Goal: Task Accomplishment & Management: Complete application form

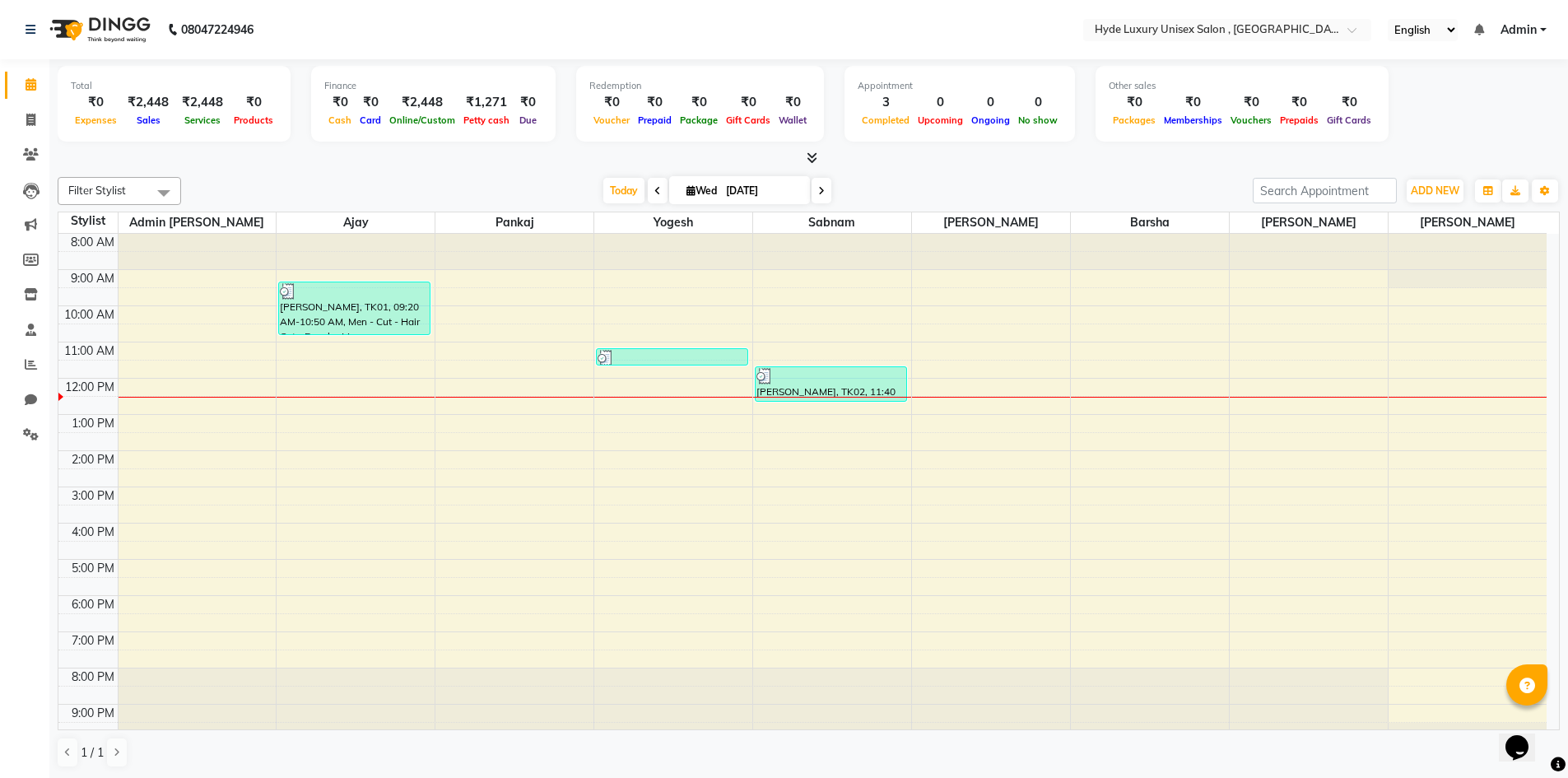
click at [381, 17] on nav "08047224946 Select Location × Hyde Luxury Unisex Salon , Rudrapur, English ENGL…" at bounding box center [784, 30] width 1568 height 59
click at [33, 117] on icon at bounding box center [30, 120] width 9 height 12
select select "service"
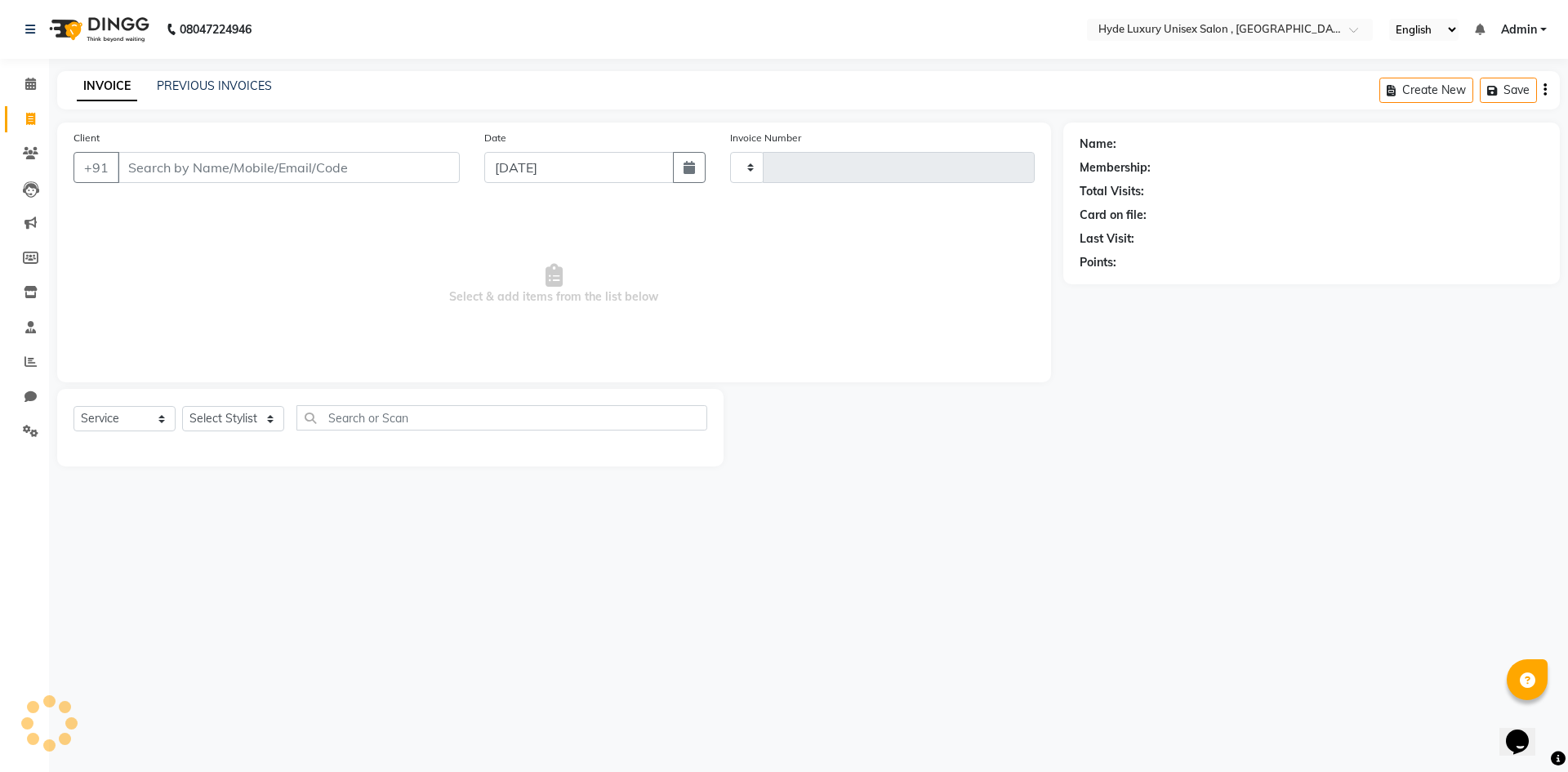
type input "0929"
select select "8189"
click at [243, 421] on select "Select Stylist" at bounding box center [233, 418] width 102 height 25
select select "79829"
click at [182, 406] on select "Select Stylist Admin [PERSON_NAME] [PERSON_NAME] [PERSON_NAME] [PERSON_NAME] [P…" at bounding box center [233, 418] width 103 height 25
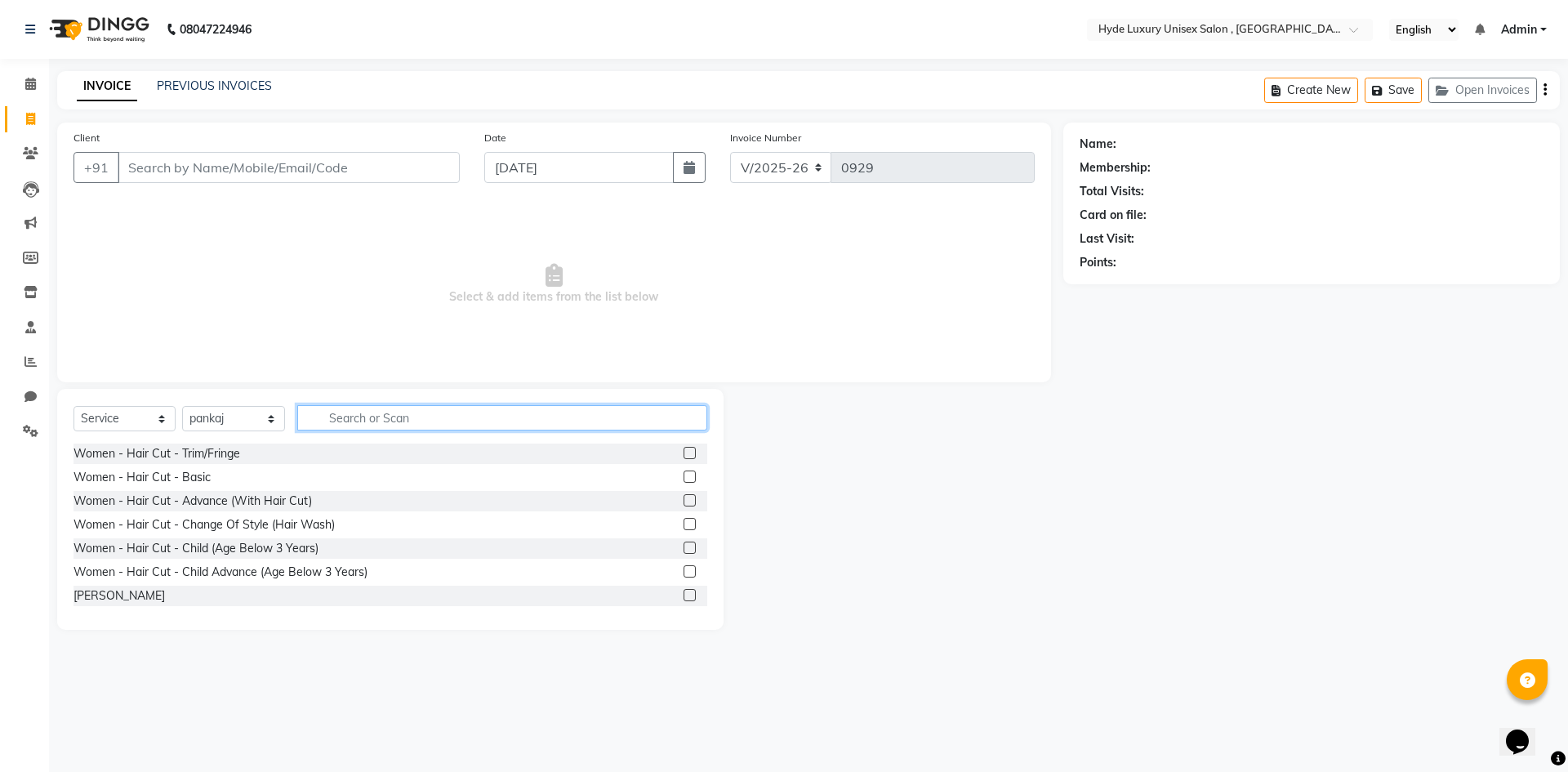
click at [363, 408] on input "text" at bounding box center [502, 417] width 410 height 25
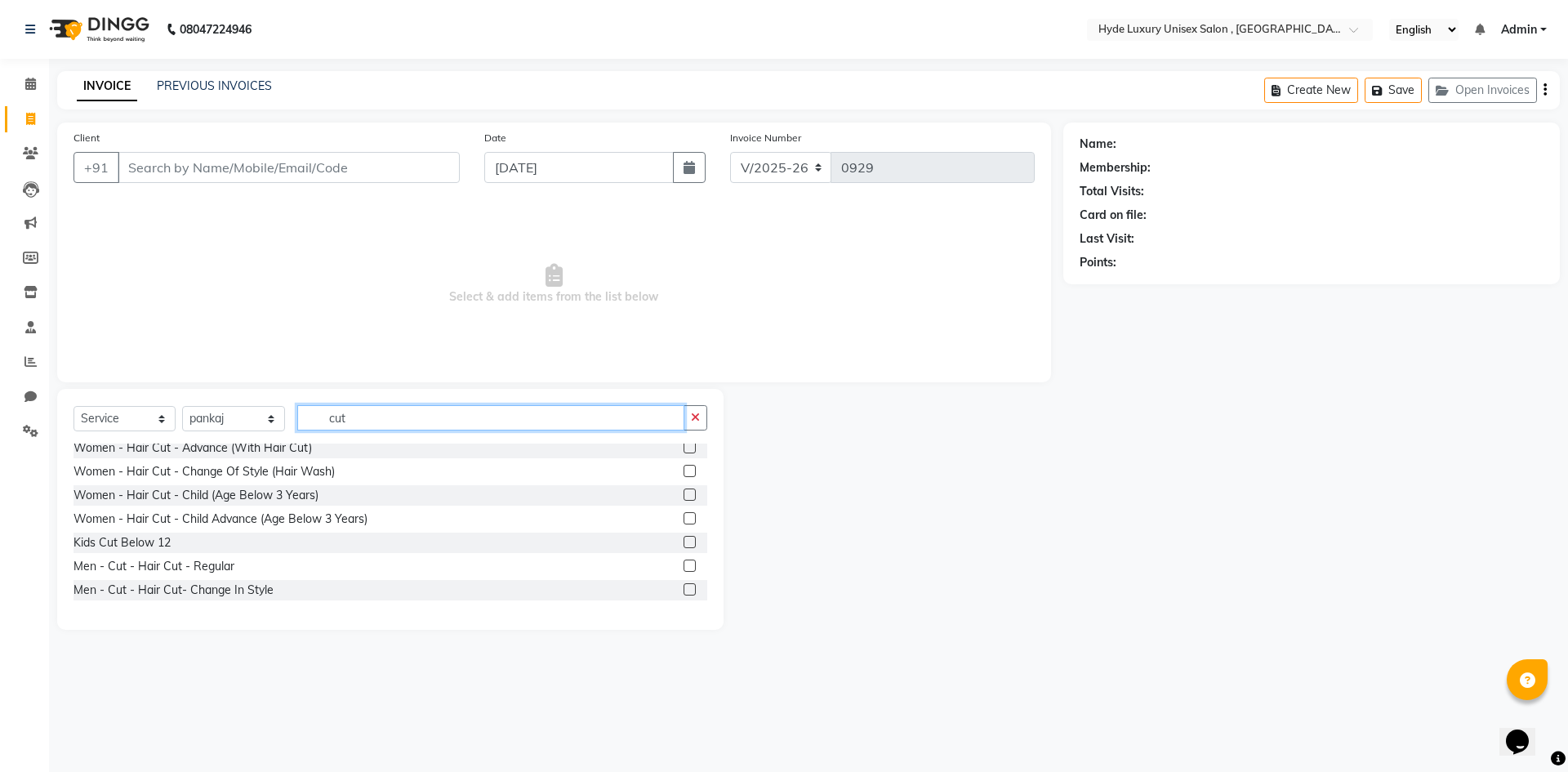
scroll to position [82, 0]
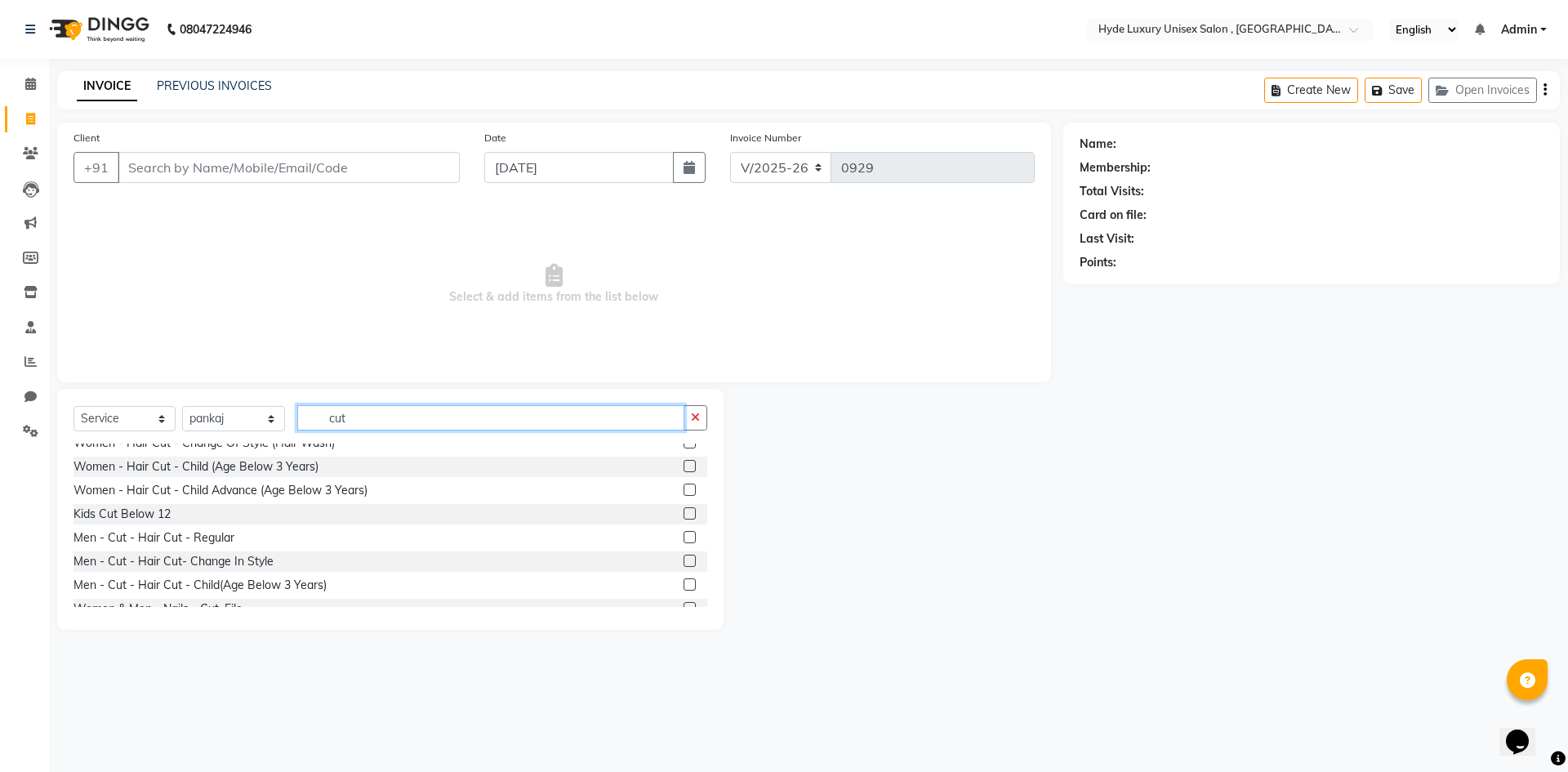
type input "cut"
click at [684, 538] on label at bounding box center [690, 537] width 12 height 12
click at [684, 538] on input "checkbox" at bounding box center [689, 538] width 10 height 10
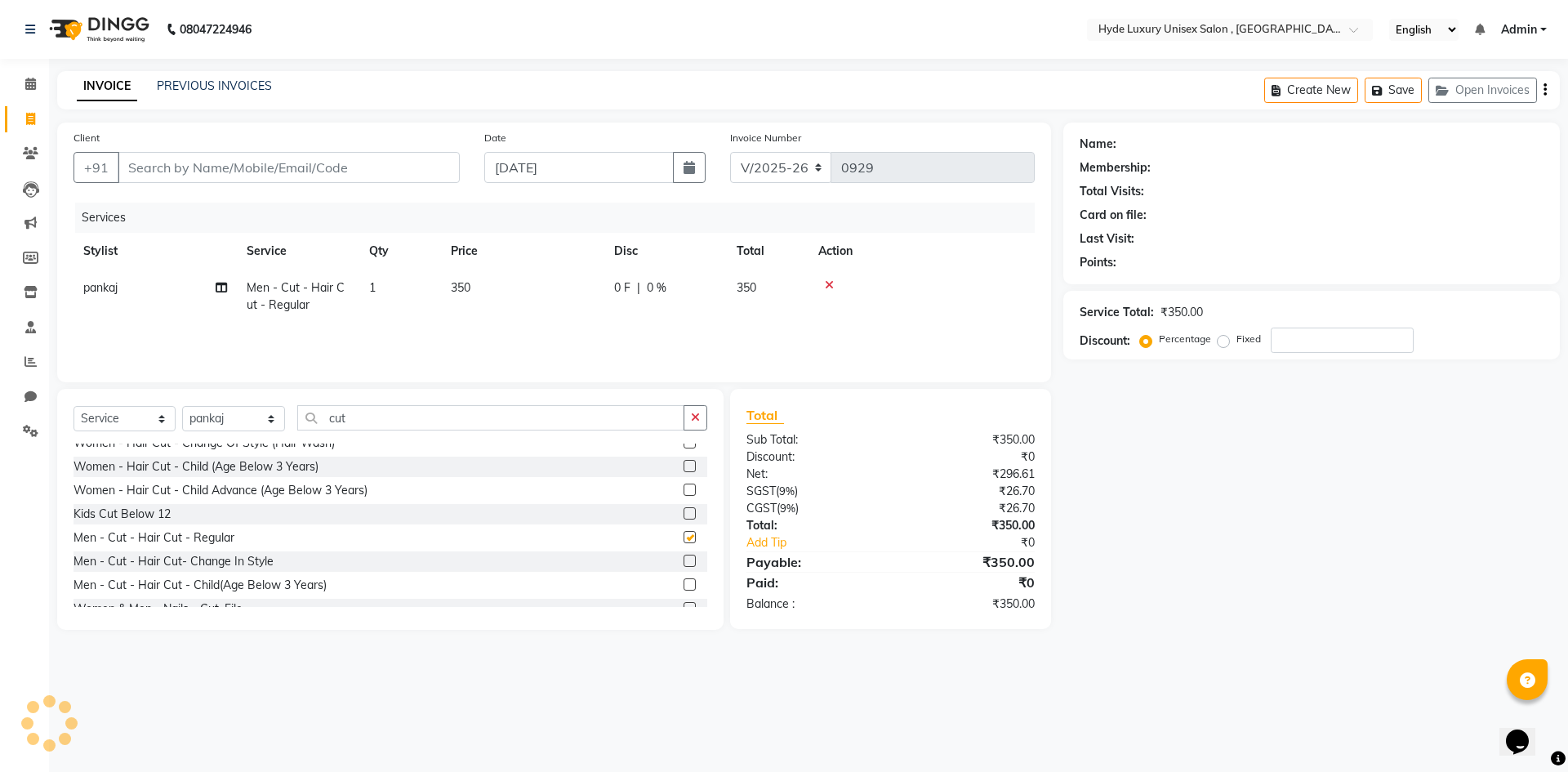
checkbox input "false"
click at [699, 418] on icon "button" at bounding box center [695, 417] width 9 height 11
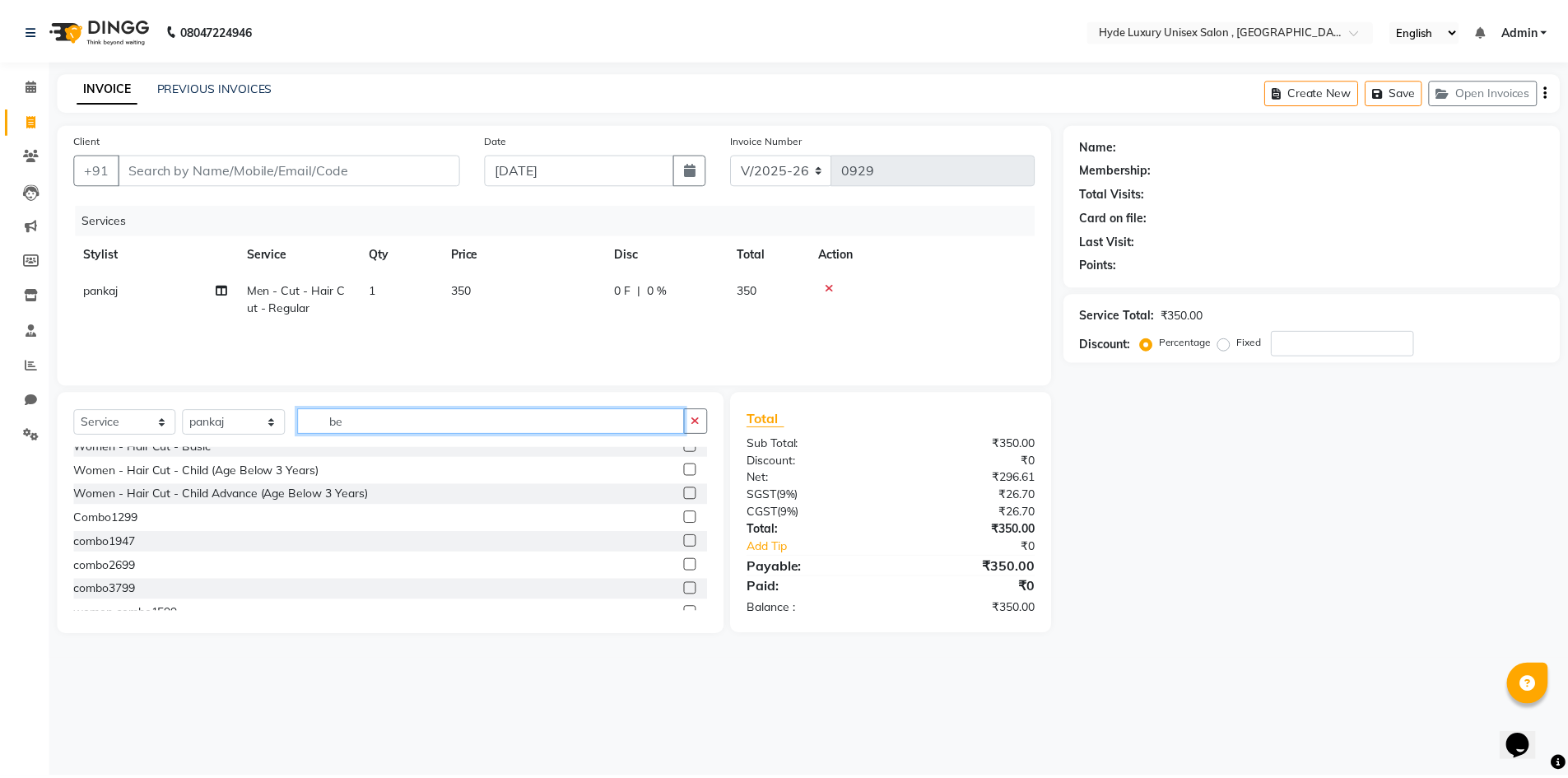
scroll to position [0, 0]
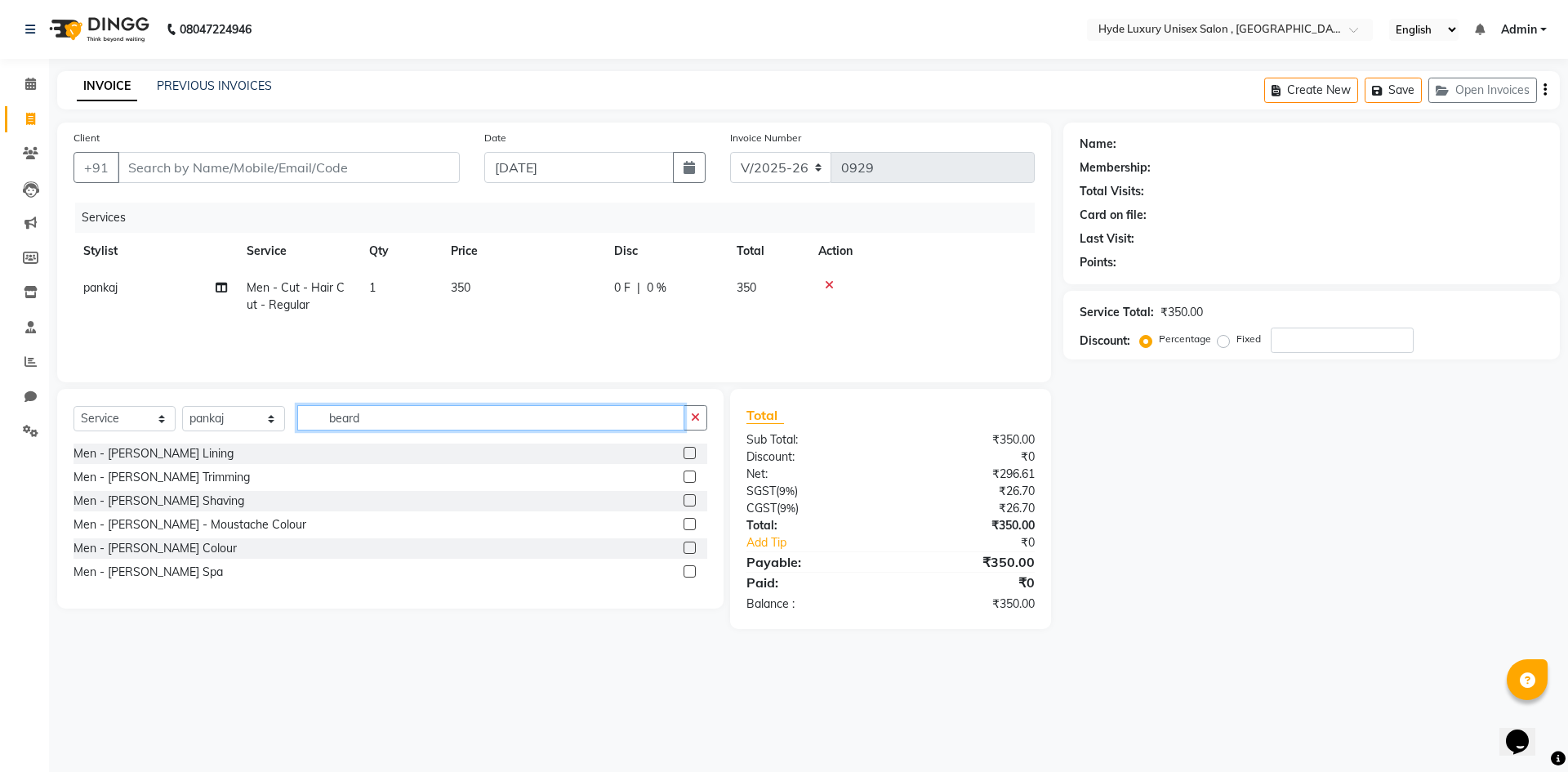
type input "beard"
click at [697, 452] on div at bounding box center [695, 454] width 23 height 21
click at [692, 451] on label at bounding box center [690, 452] width 12 height 12
click at [692, 451] on input "checkbox" at bounding box center [689, 453] width 10 height 10
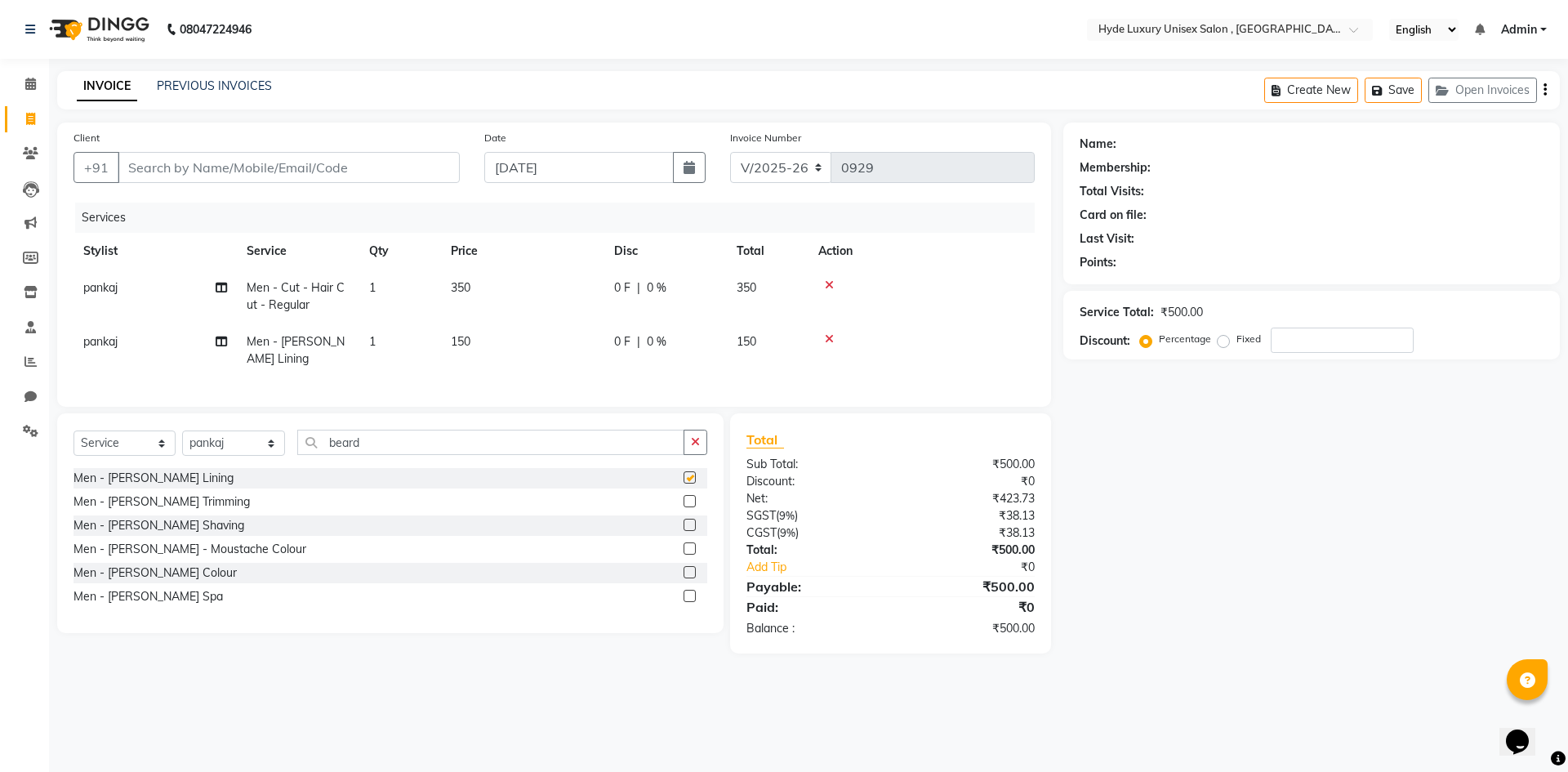
checkbox input "false"
click at [260, 169] on input "Client" at bounding box center [288, 168] width 342 height 31
type input "9"
type input "0"
type input "9090411099"
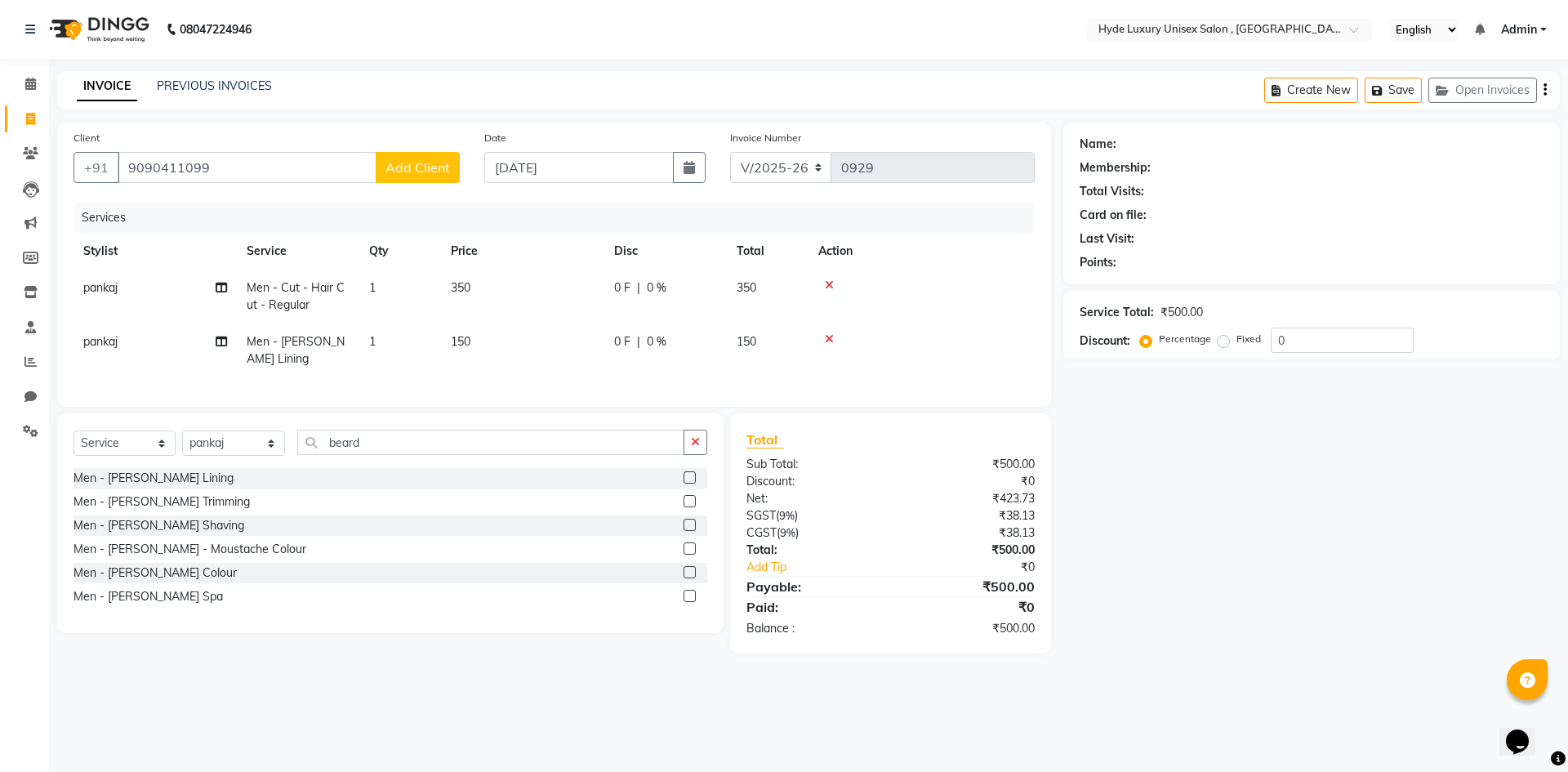
click at [424, 159] on span "Add Client" at bounding box center [417, 167] width 65 height 16
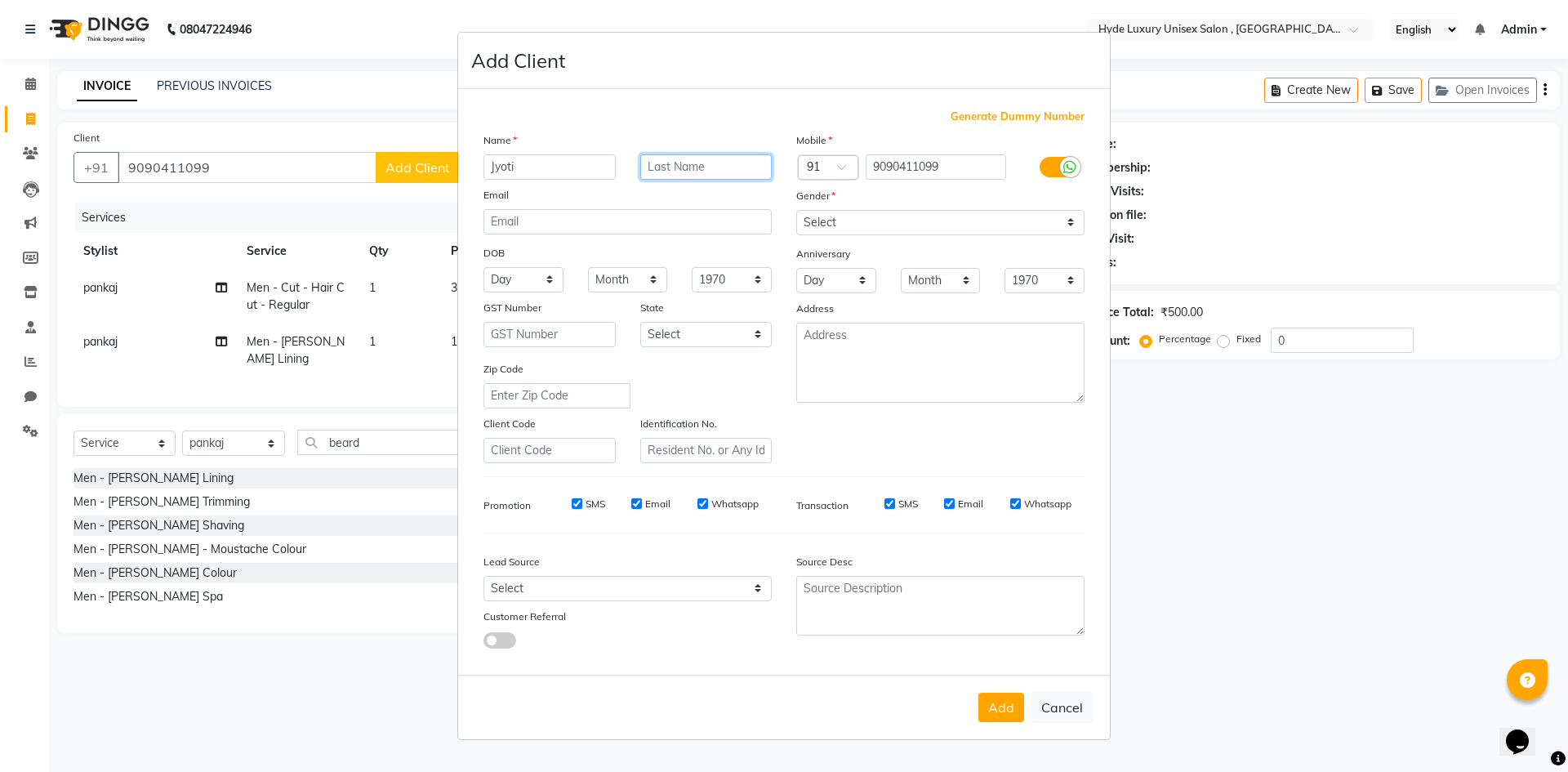
click at [694, 163] on input "text" at bounding box center [706, 167] width 132 height 25
click at [530, 170] on input "Jyoti" at bounding box center [549, 167] width 132 height 25
type input "[PERSON_NAME]"
click at [686, 161] on input "text" at bounding box center [706, 167] width 132 height 25
type input "[GEOGRAPHIC_DATA]"
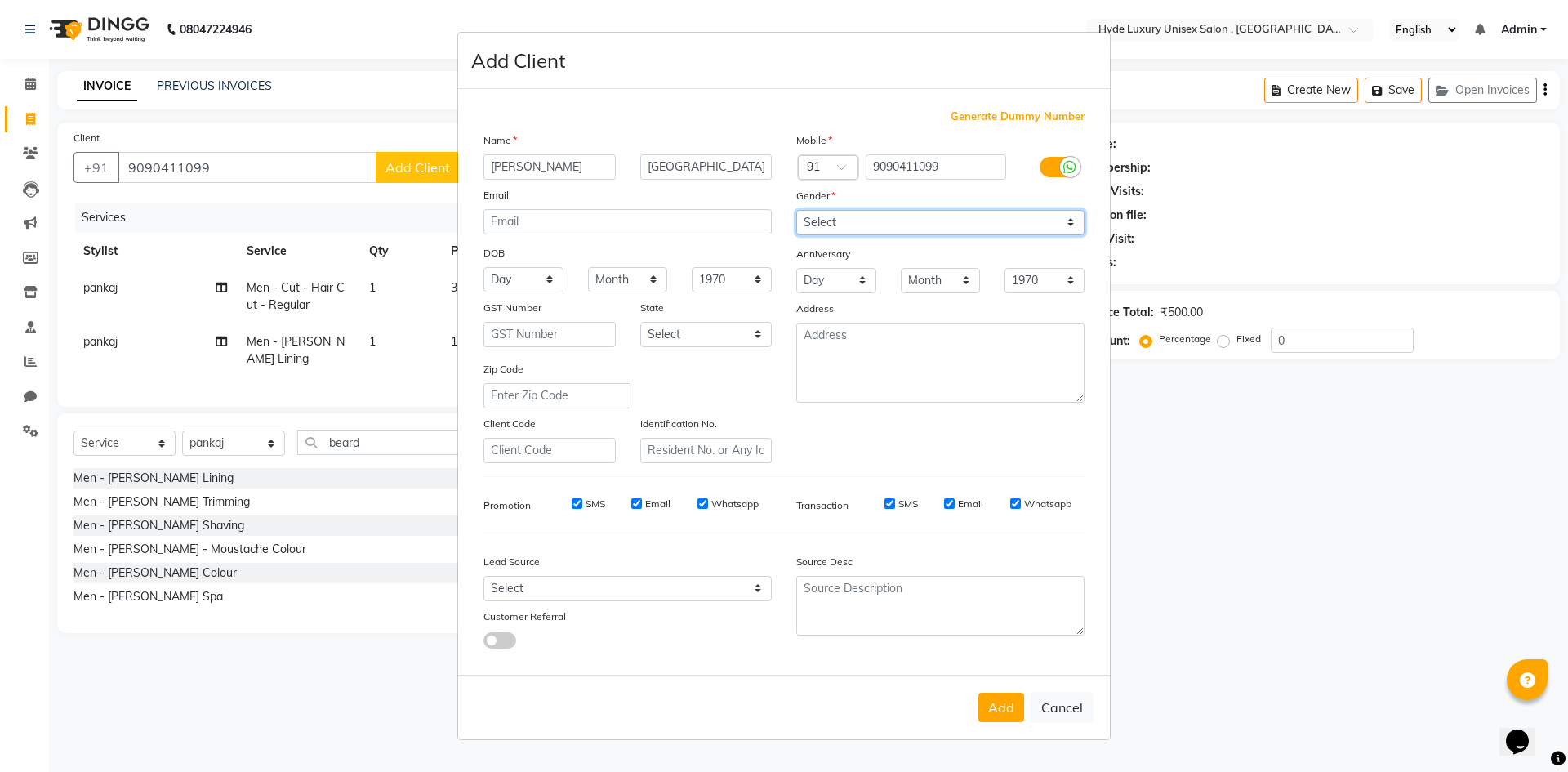
click at [827, 220] on select "Select [DEMOGRAPHIC_DATA] [DEMOGRAPHIC_DATA] Other Prefer Not To Say" at bounding box center [940, 222] width 288 height 25
select select "[DEMOGRAPHIC_DATA]"
click at [796, 210] on select "Select [DEMOGRAPHIC_DATA] [DEMOGRAPHIC_DATA] Other Prefer Not To Say" at bounding box center [940, 222] width 288 height 25
click at [1007, 713] on button "Add" at bounding box center [1001, 707] width 46 height 29
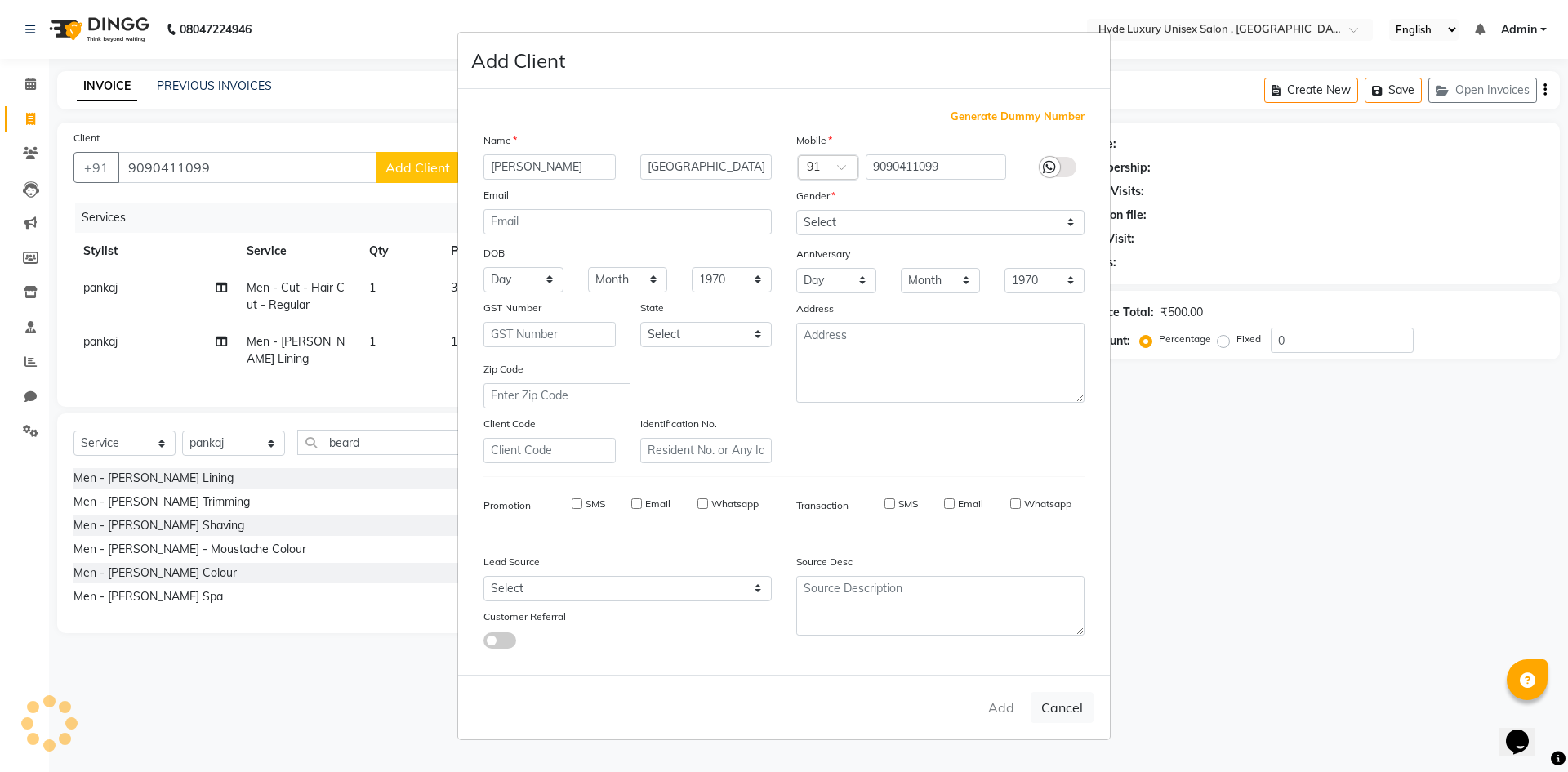
select select
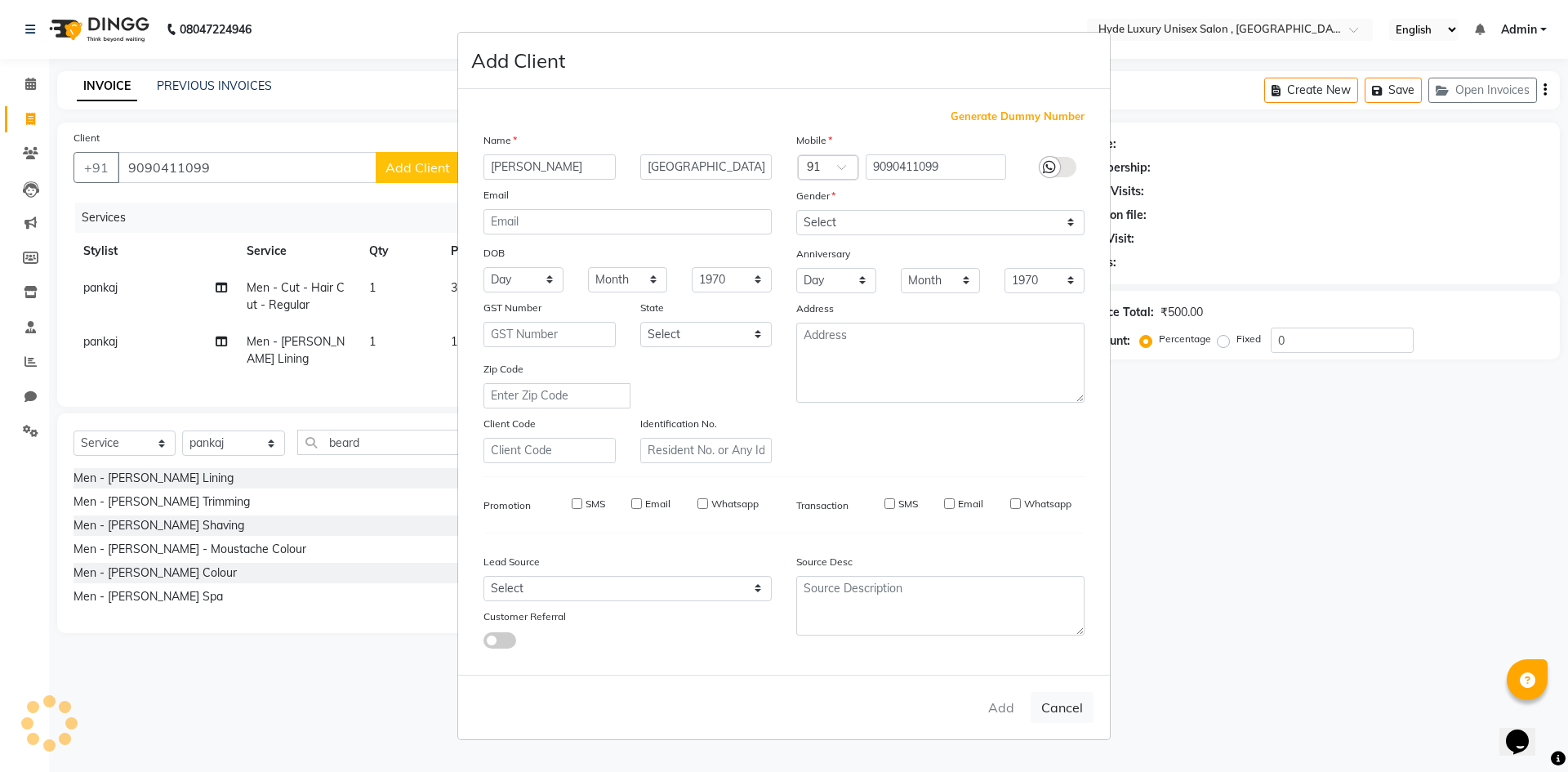
select select
checkbox input "false"
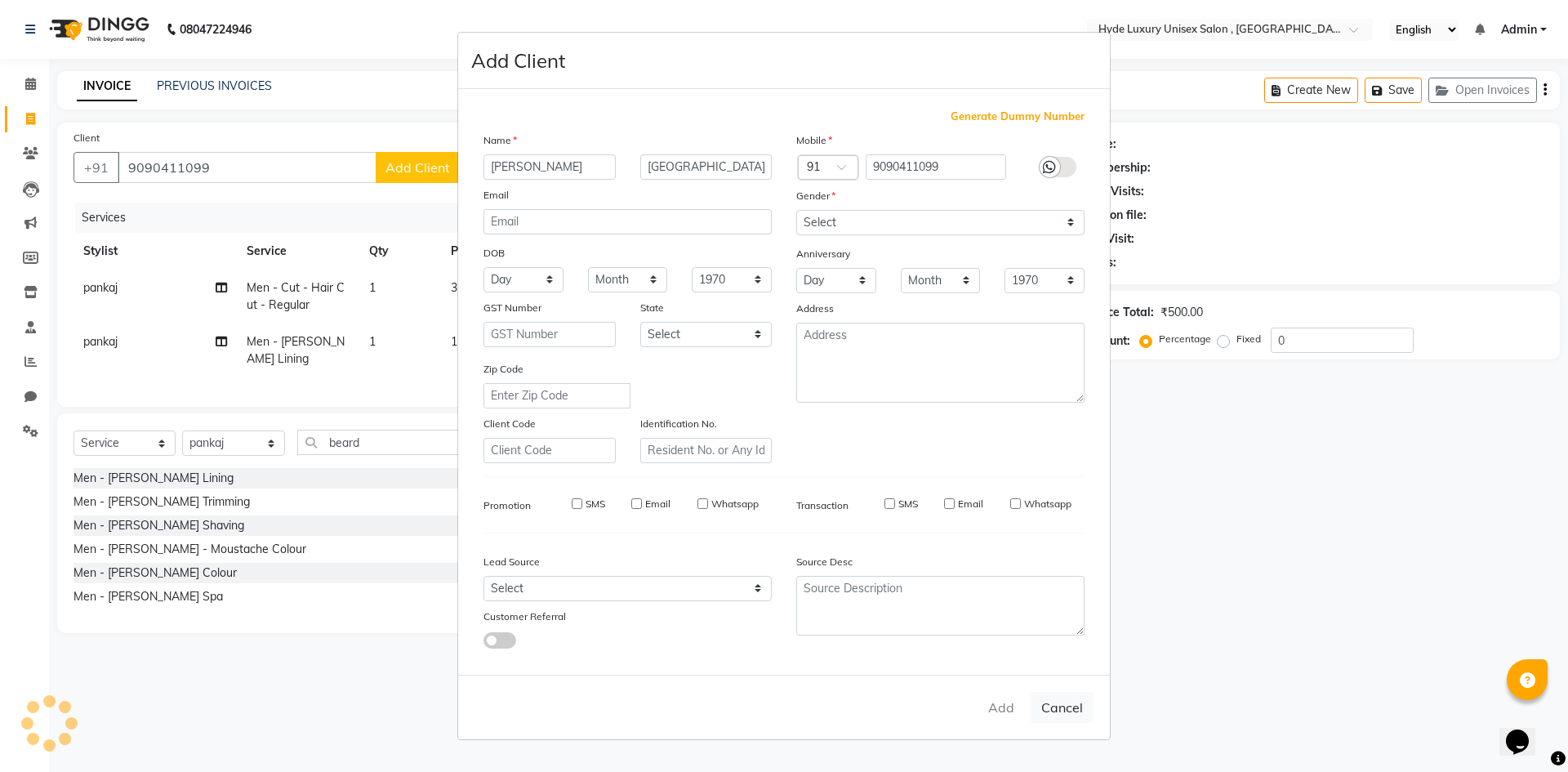
checkbox input "false"
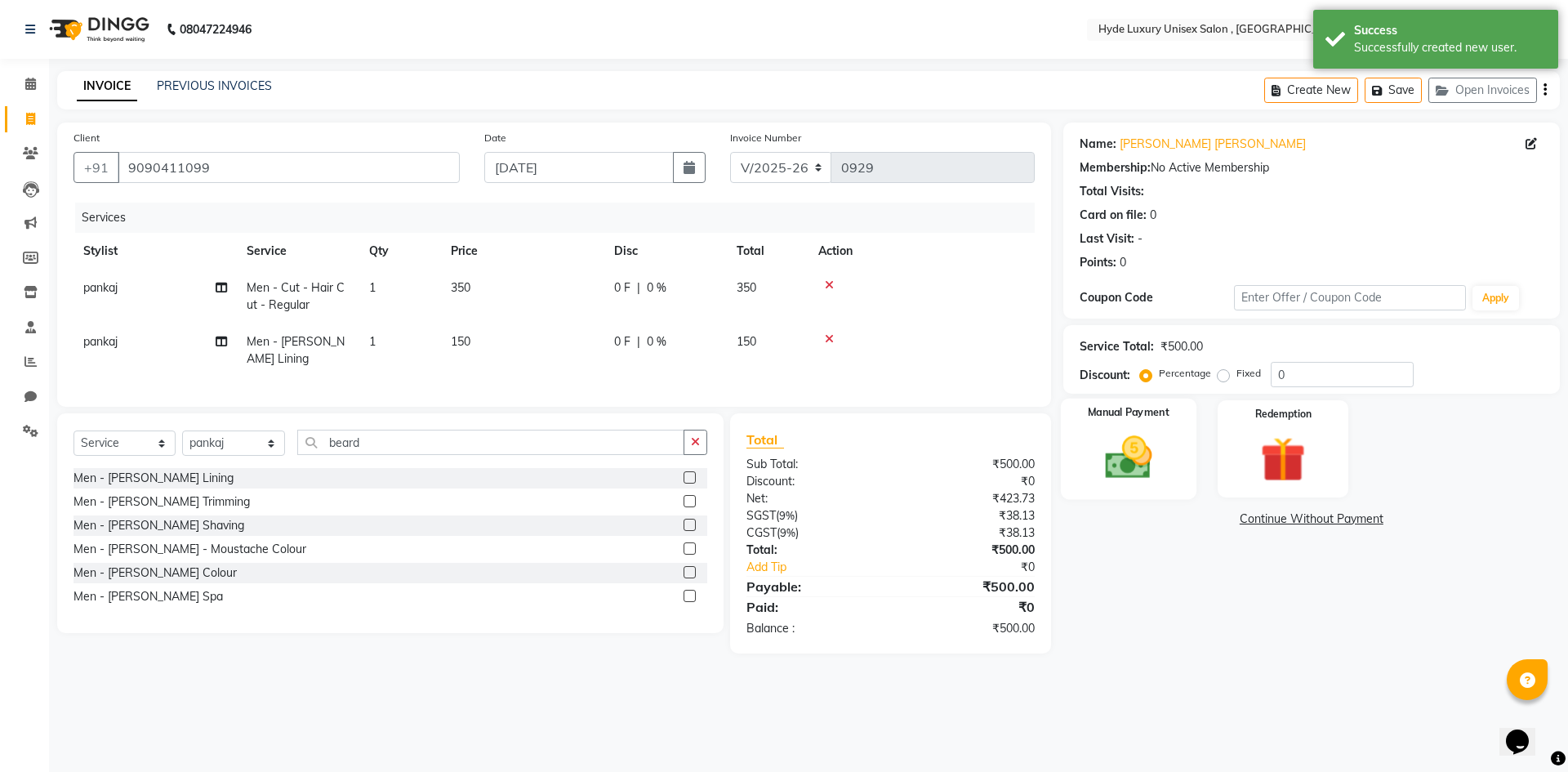
click at [1118, 433] on img at bounding box center [1129, 457] width 76 height 54
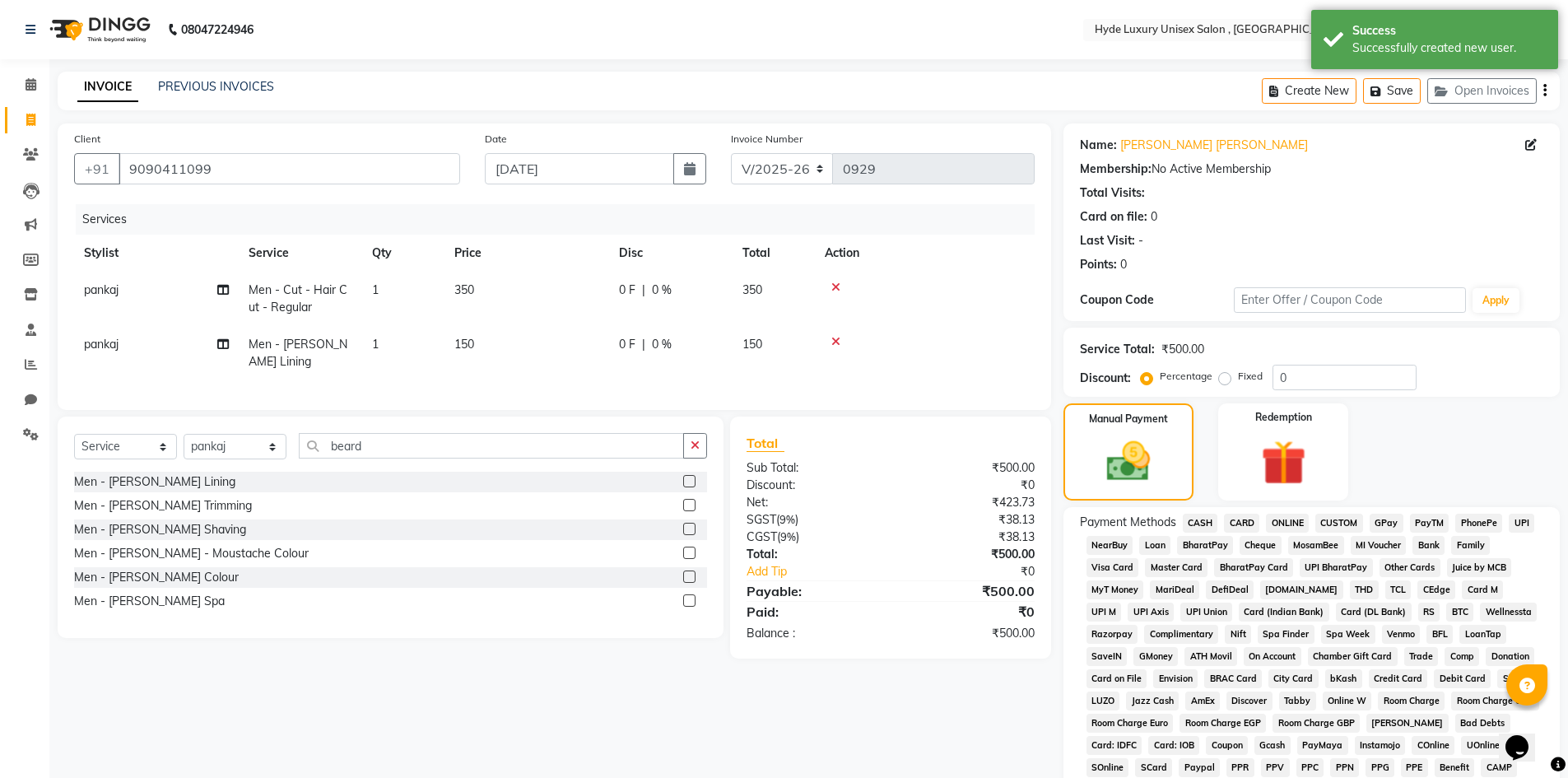
scroll to position [219, 0]
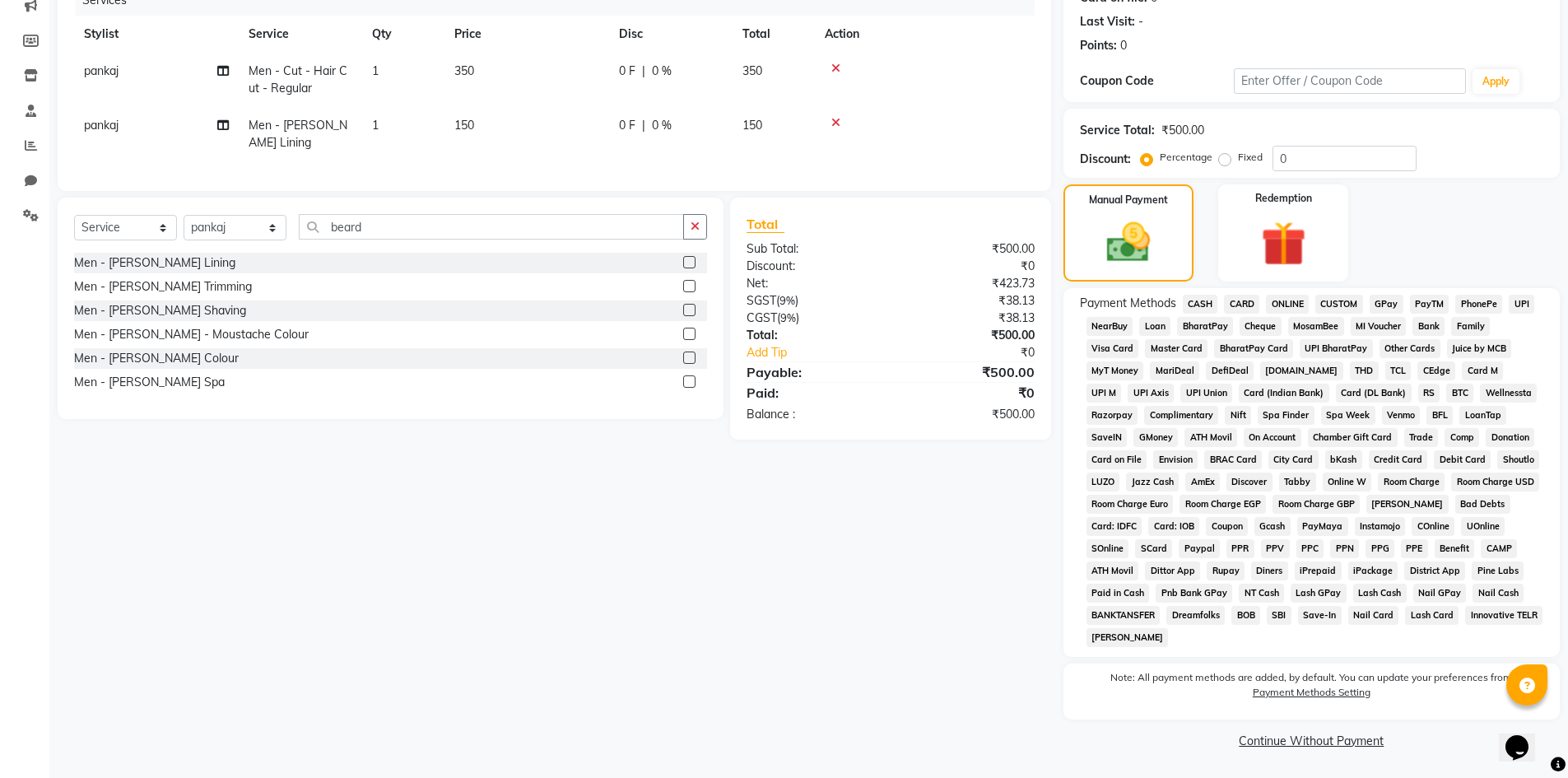
click at [1484, 305] on span "PhonePe" at bounding box center [1478, 305] width 47 height 19
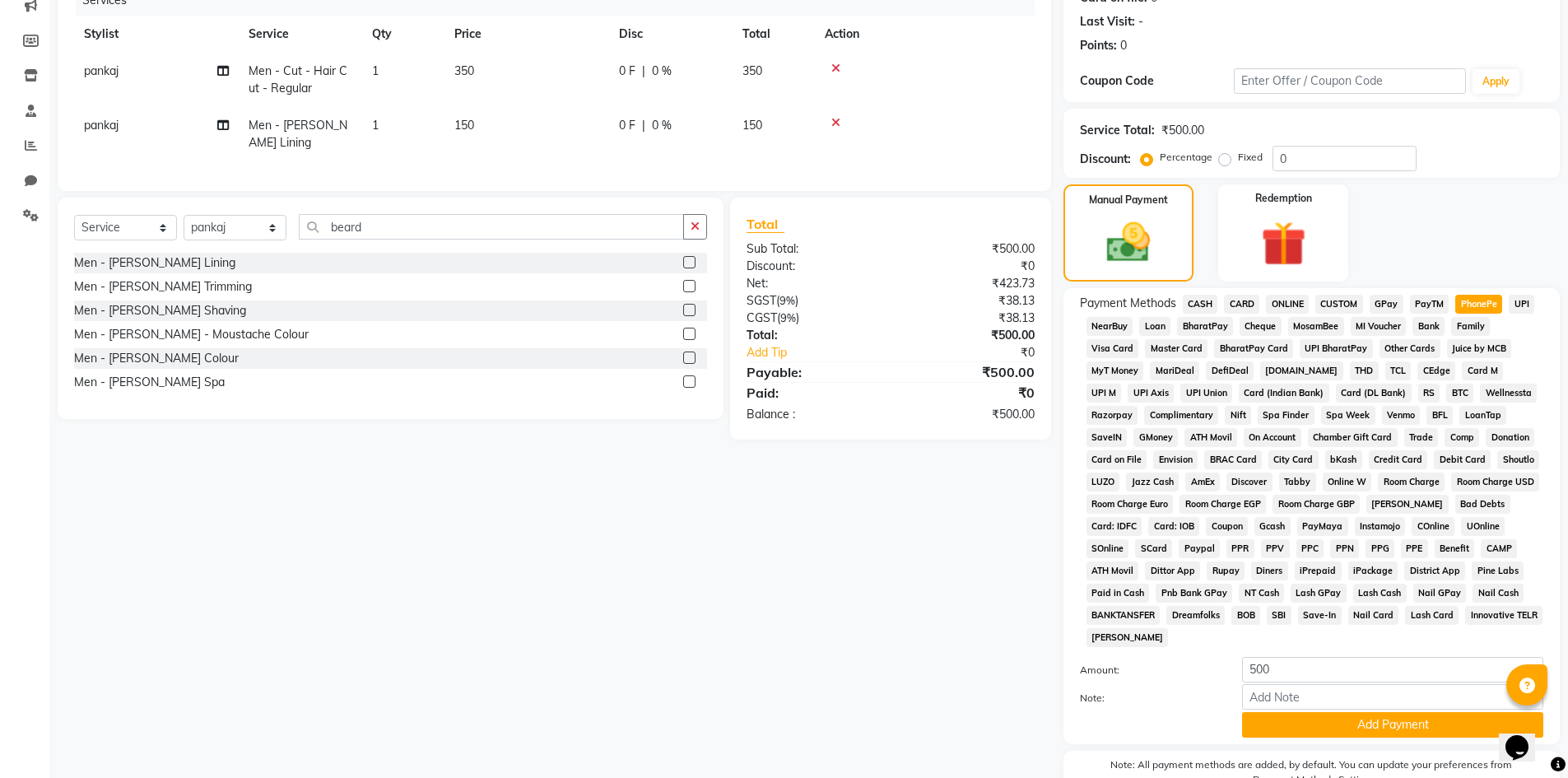
scroll to position [306, 0]
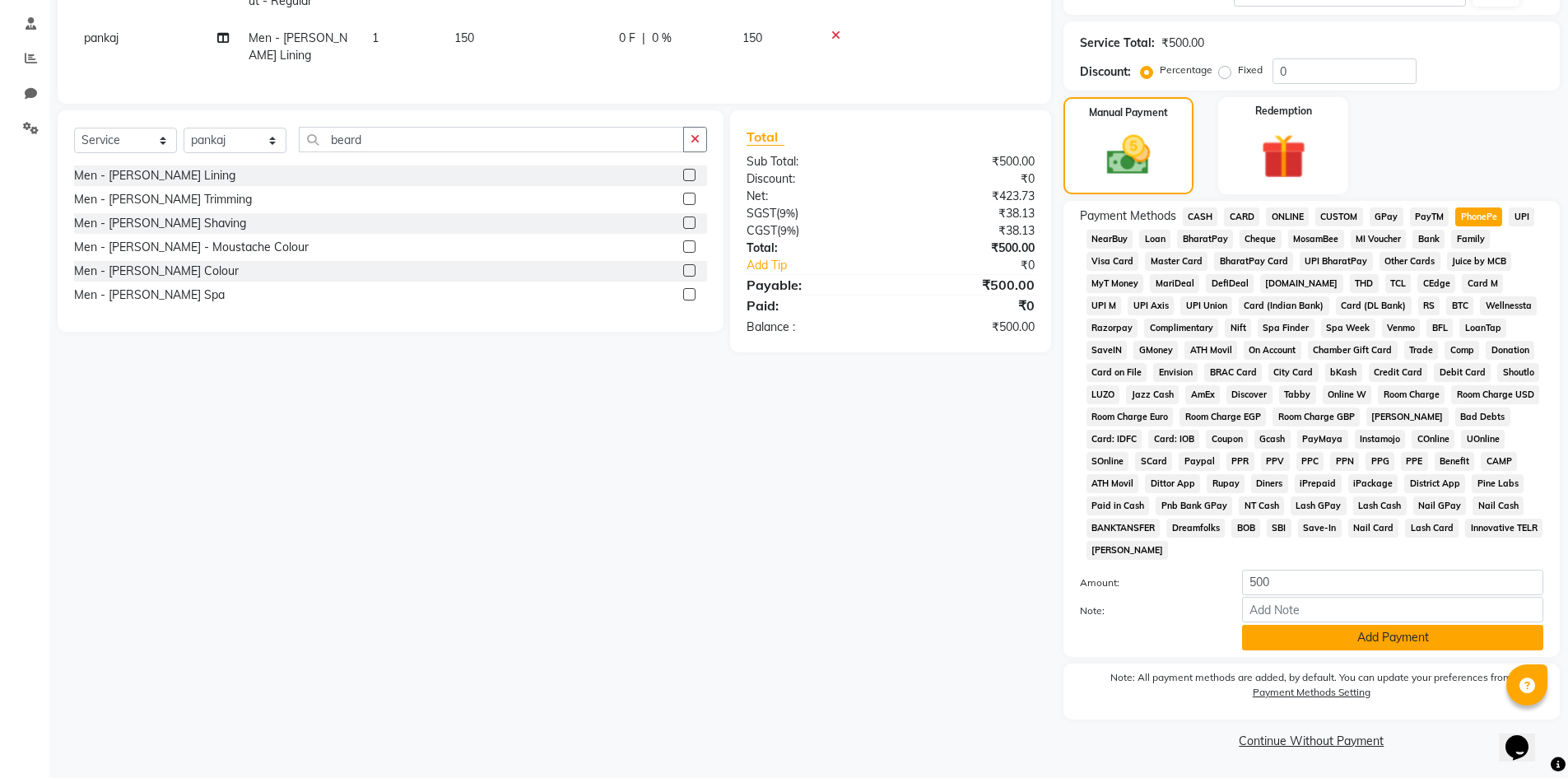
click at [1373, 634] on button "Add Payment" at bounding box center [1392, 637] width 301 height 25
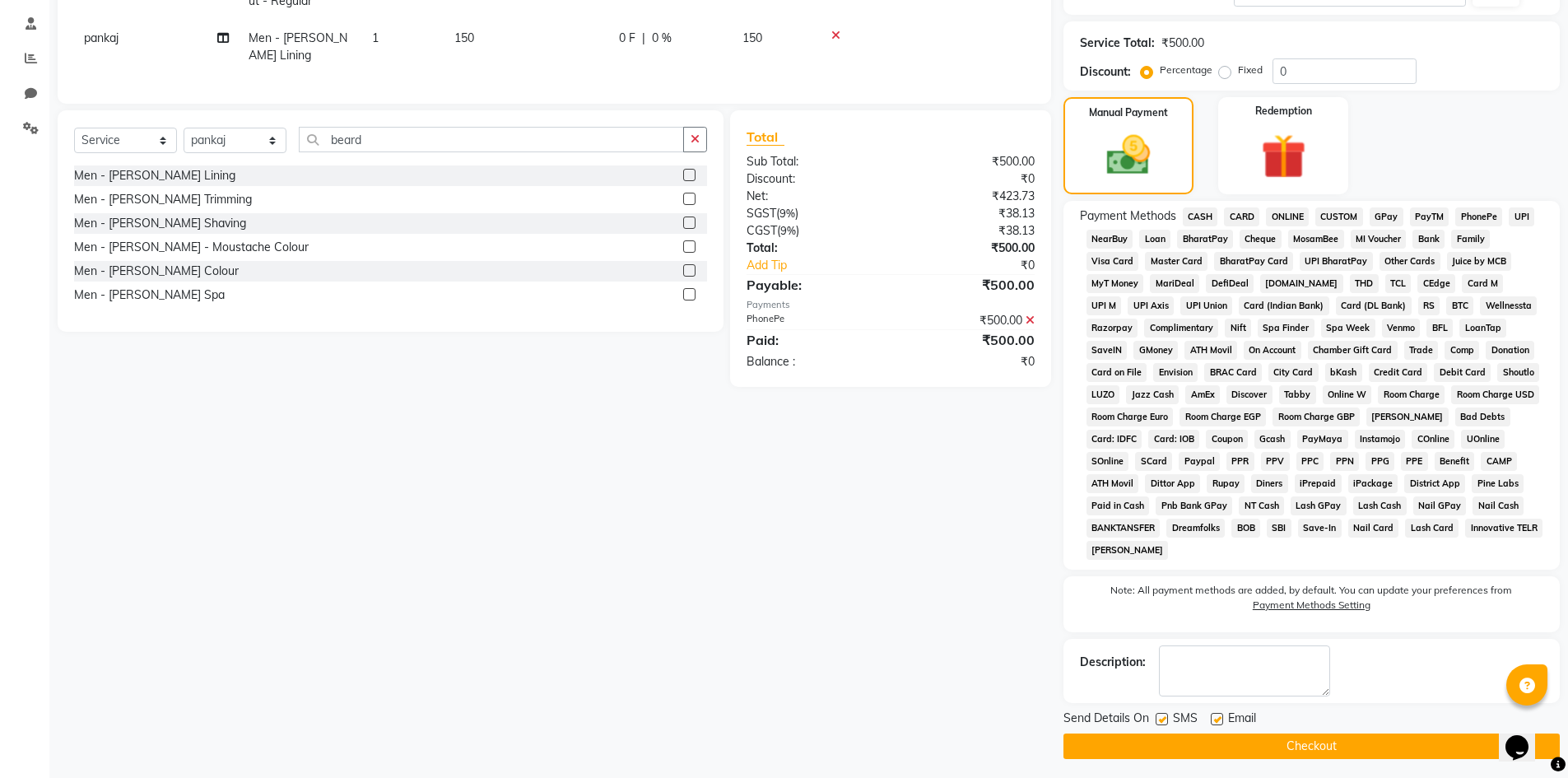
click at [1312, 748] on button "Checkout" at bounding box center [1311, 746] width 496 height 25
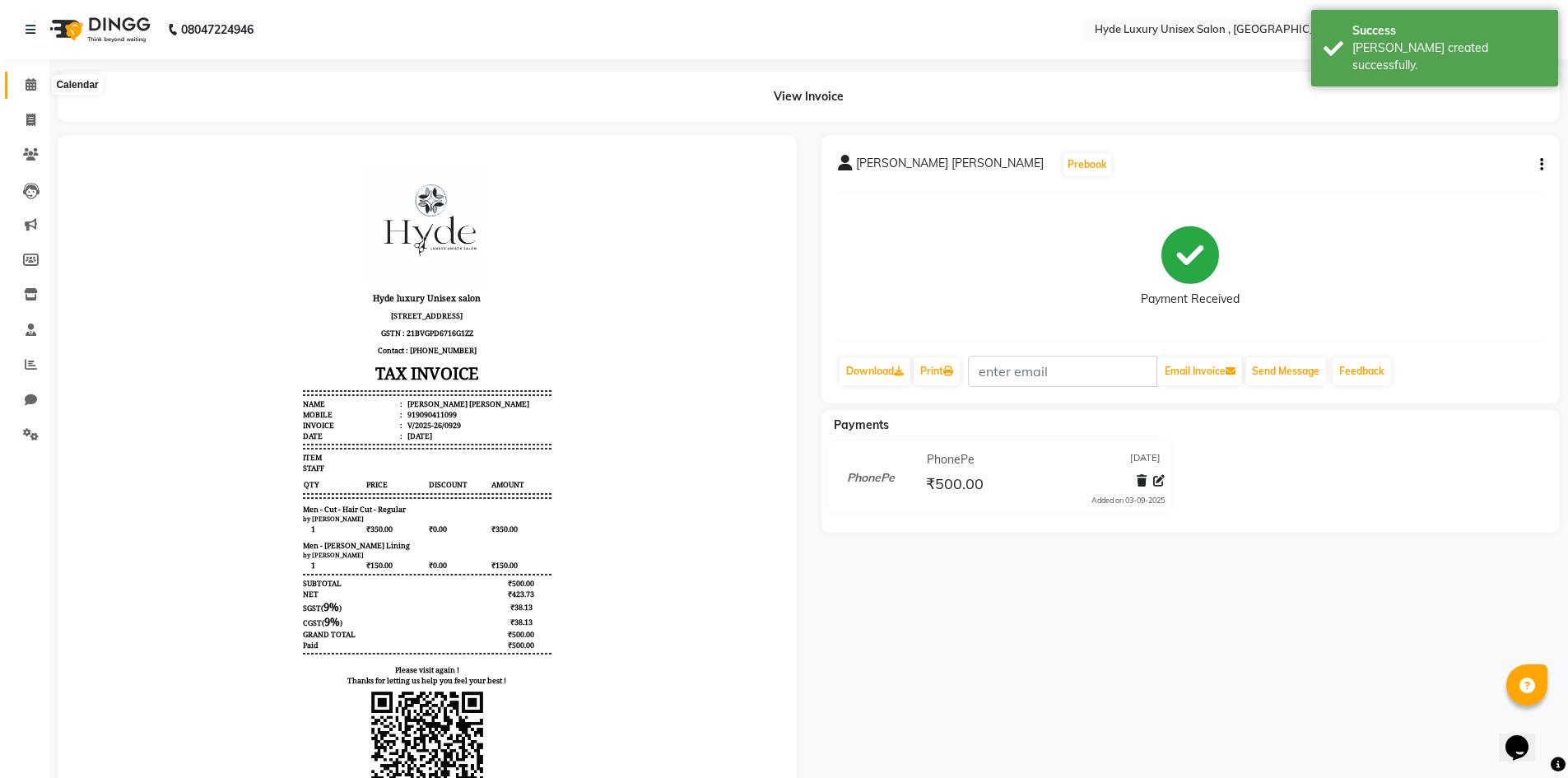
click at [27, 94] on span at bounding box center [30, 85] width 29 height 19
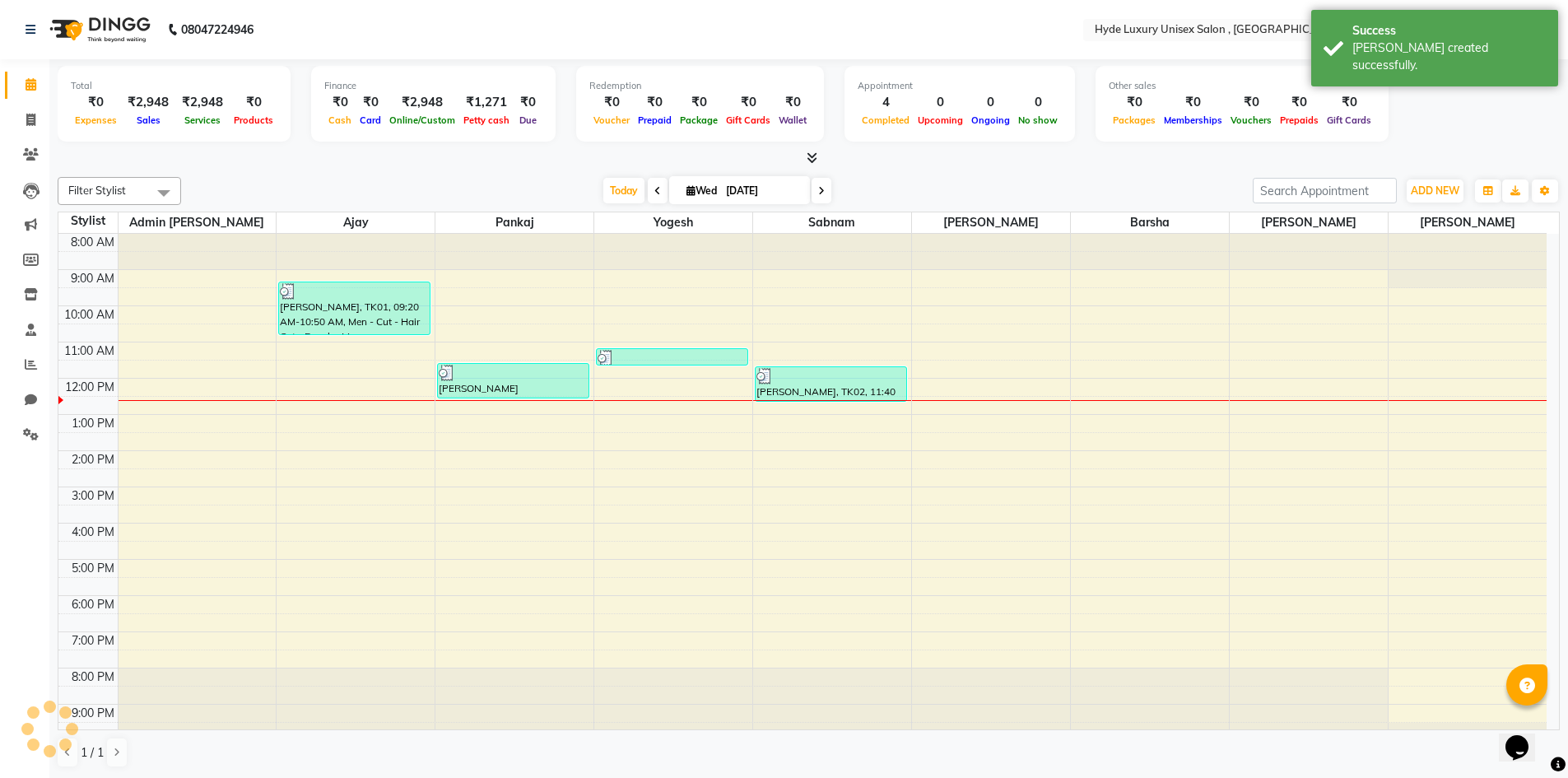
click at [296, 153] on div at bounding box center [808, 158] width 1502 height 17
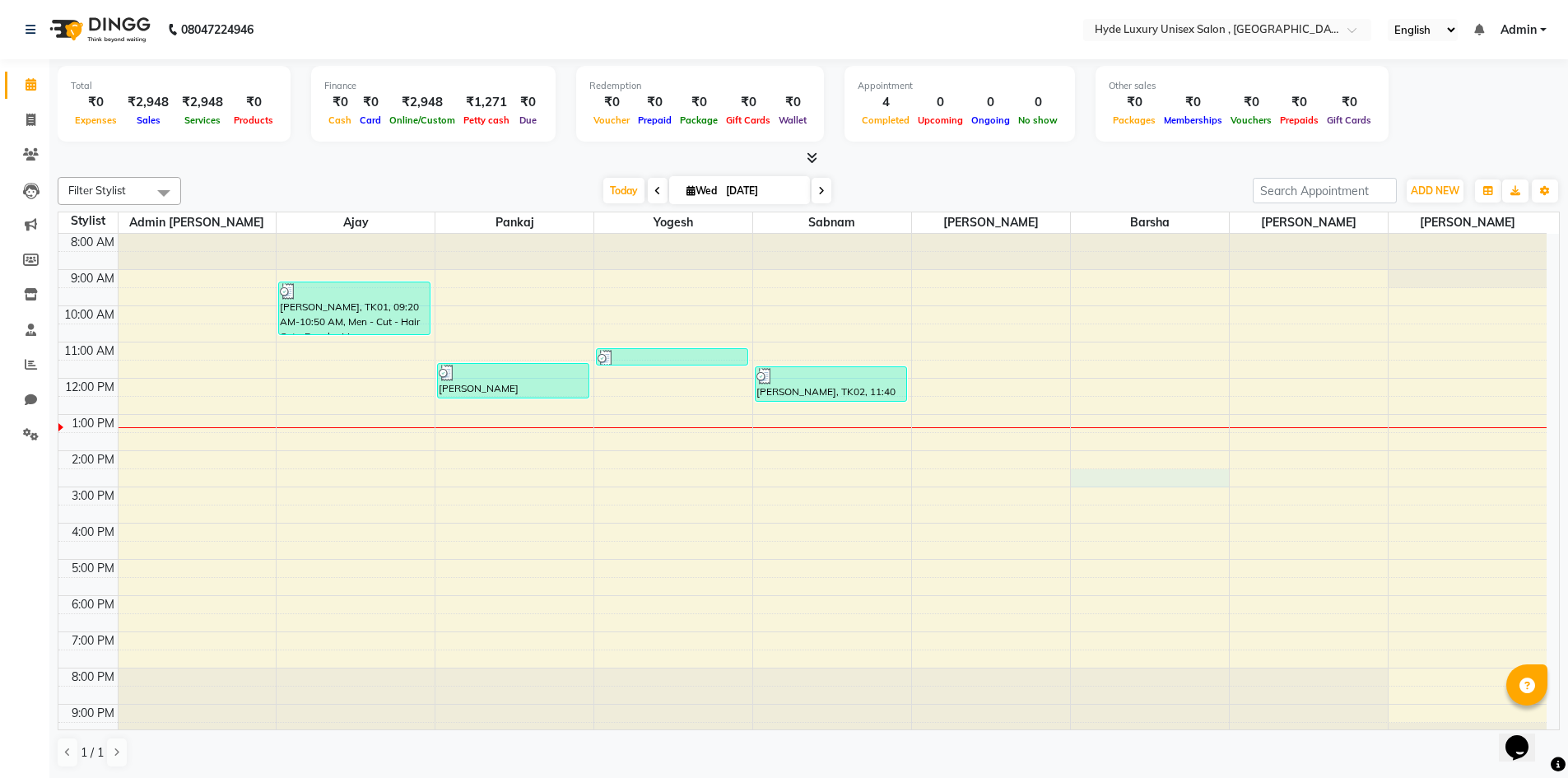
click at [1084, 471] on div "8:00 AM 9:00 AM 10:00 AM 11:00 AM 12:00 PM 1:00 PM 2:00 PM 3:00 PM 4:00 PM 5:00…" at bounding box center [802, 487] width 1488 height 506
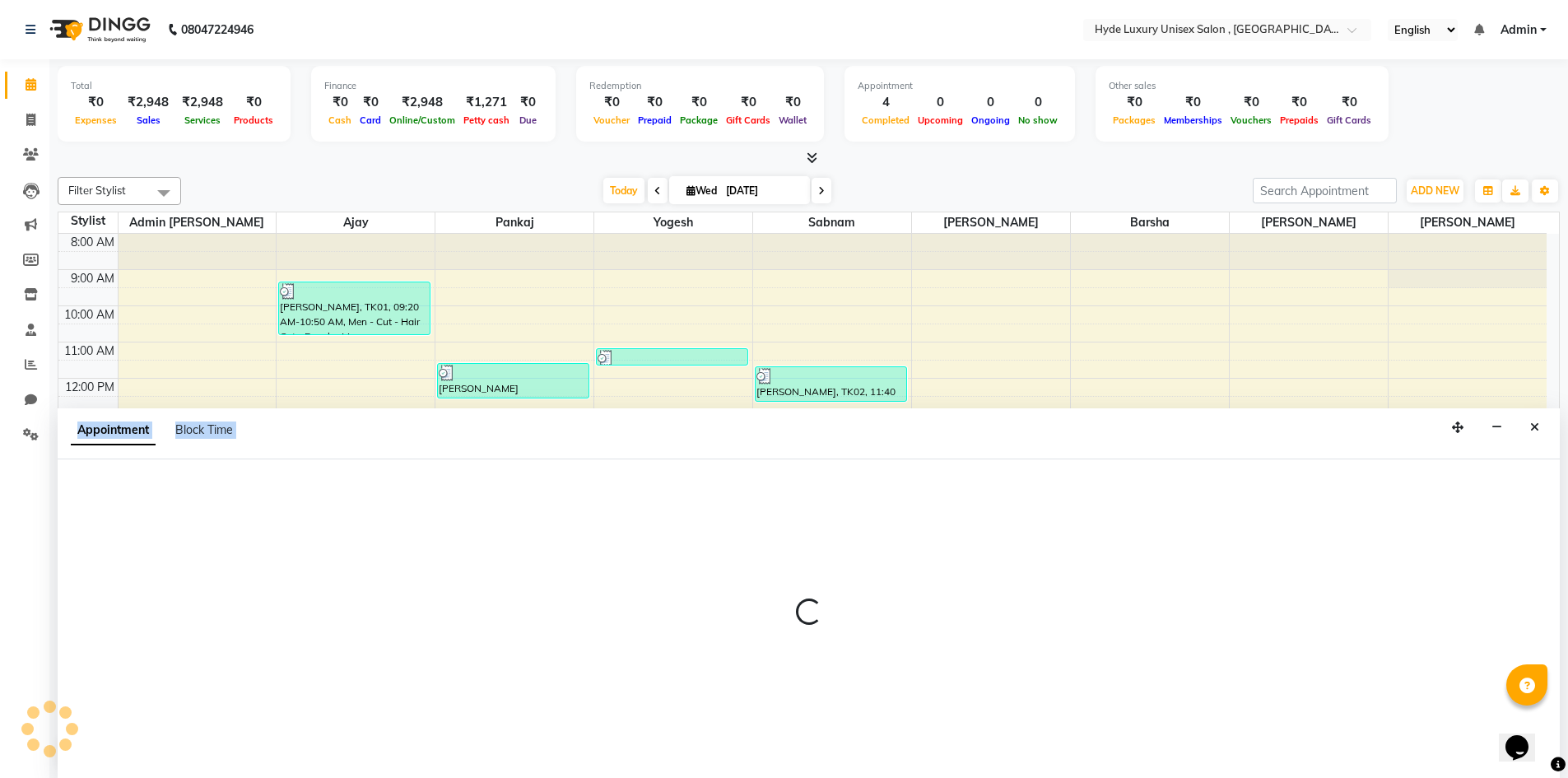
click at [1083, 471] on div at bounding box center [808, 619] width 1502 height 319
click at [518, 182] on div "[DATE] [DATE]" at bounding box center [717, 190] width 1055 height 24
select select "83379"
select select "870"
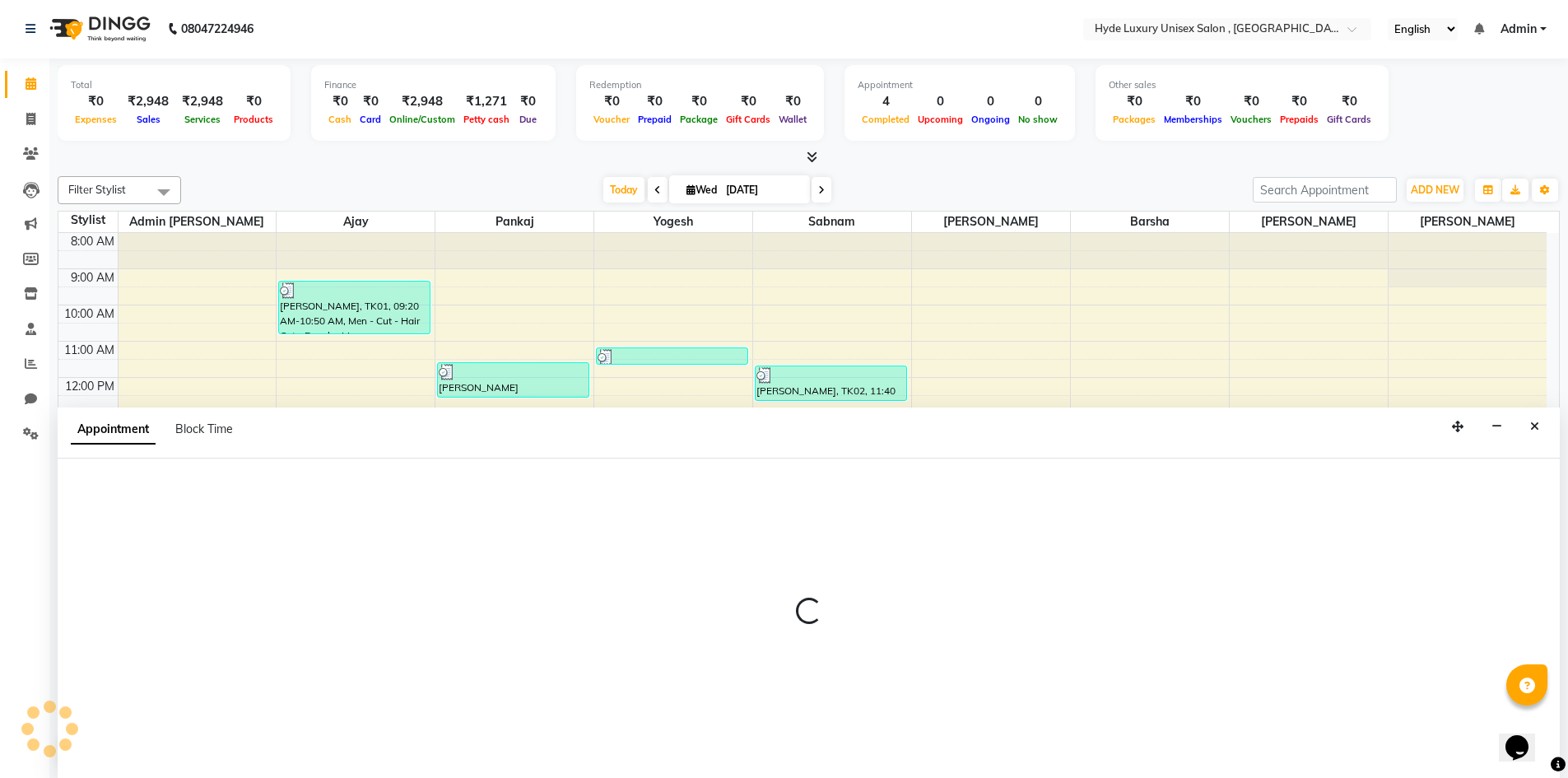
select select "tentative"
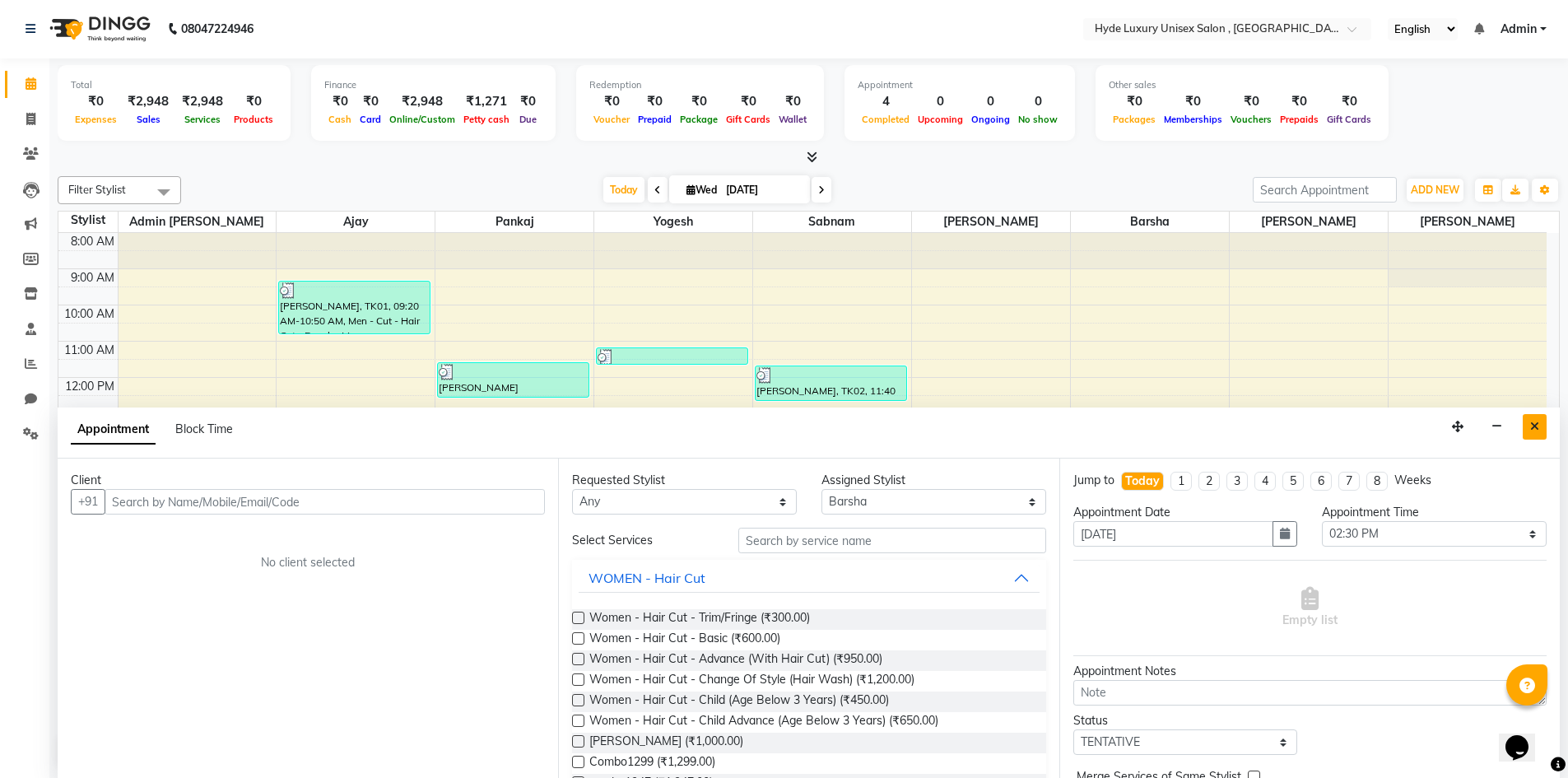
click at [1544, 427] on button "Close" at bounding box center [1534, 426] width 23 height 25
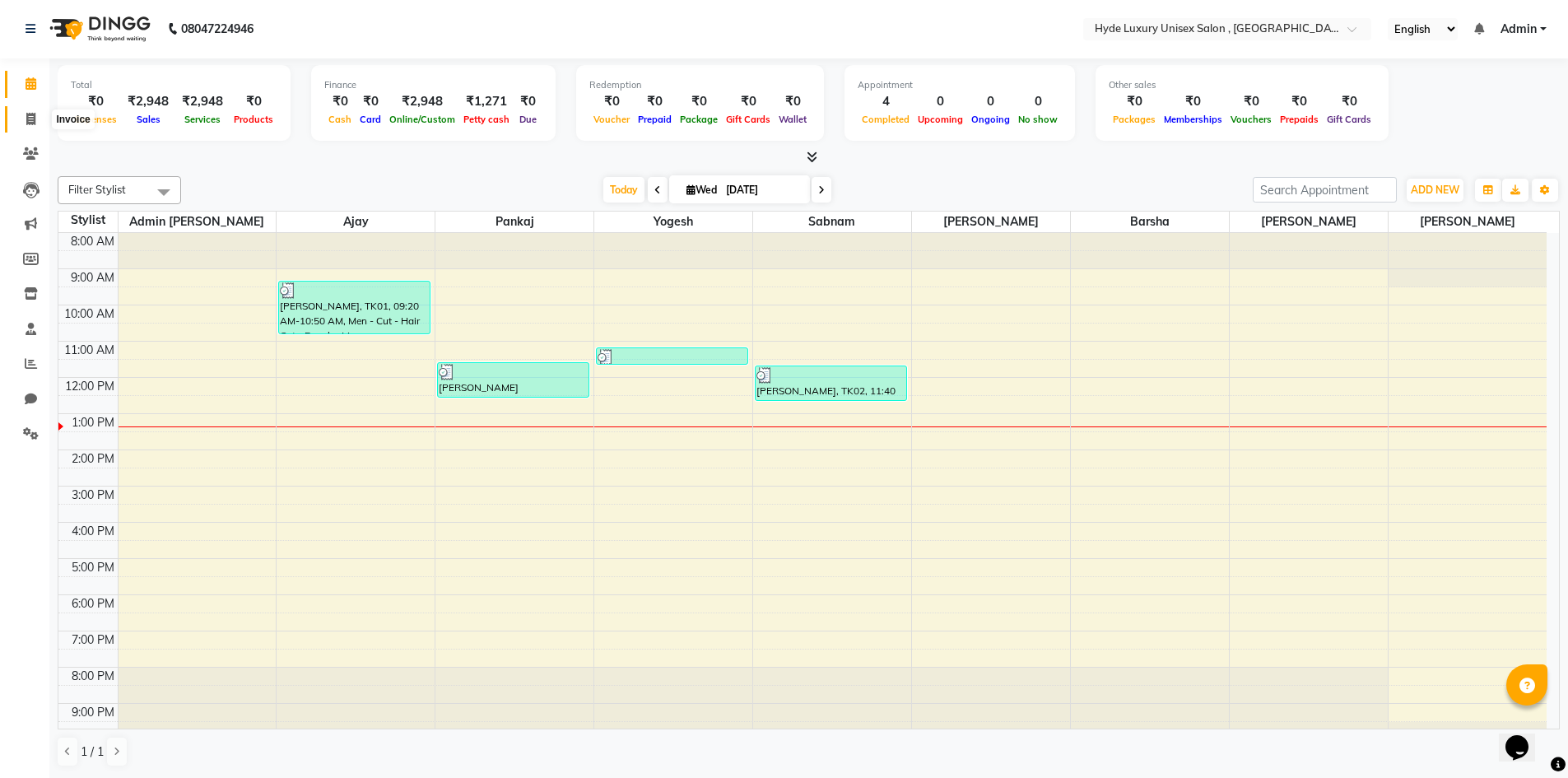
click at [30, 123] on icon at bounding box center [30, 119] width 9 height 12
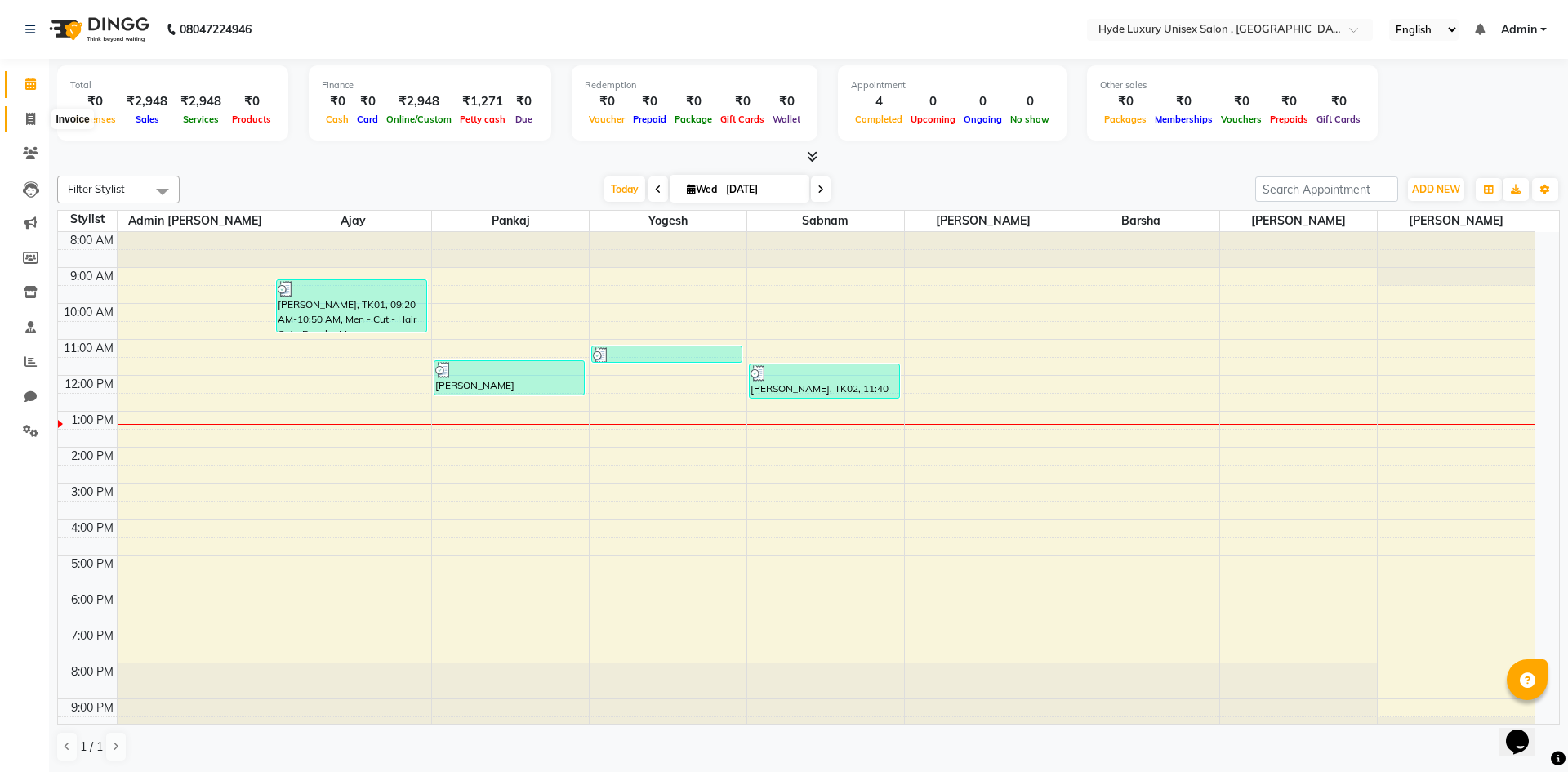
select select "8189"
select select "service"
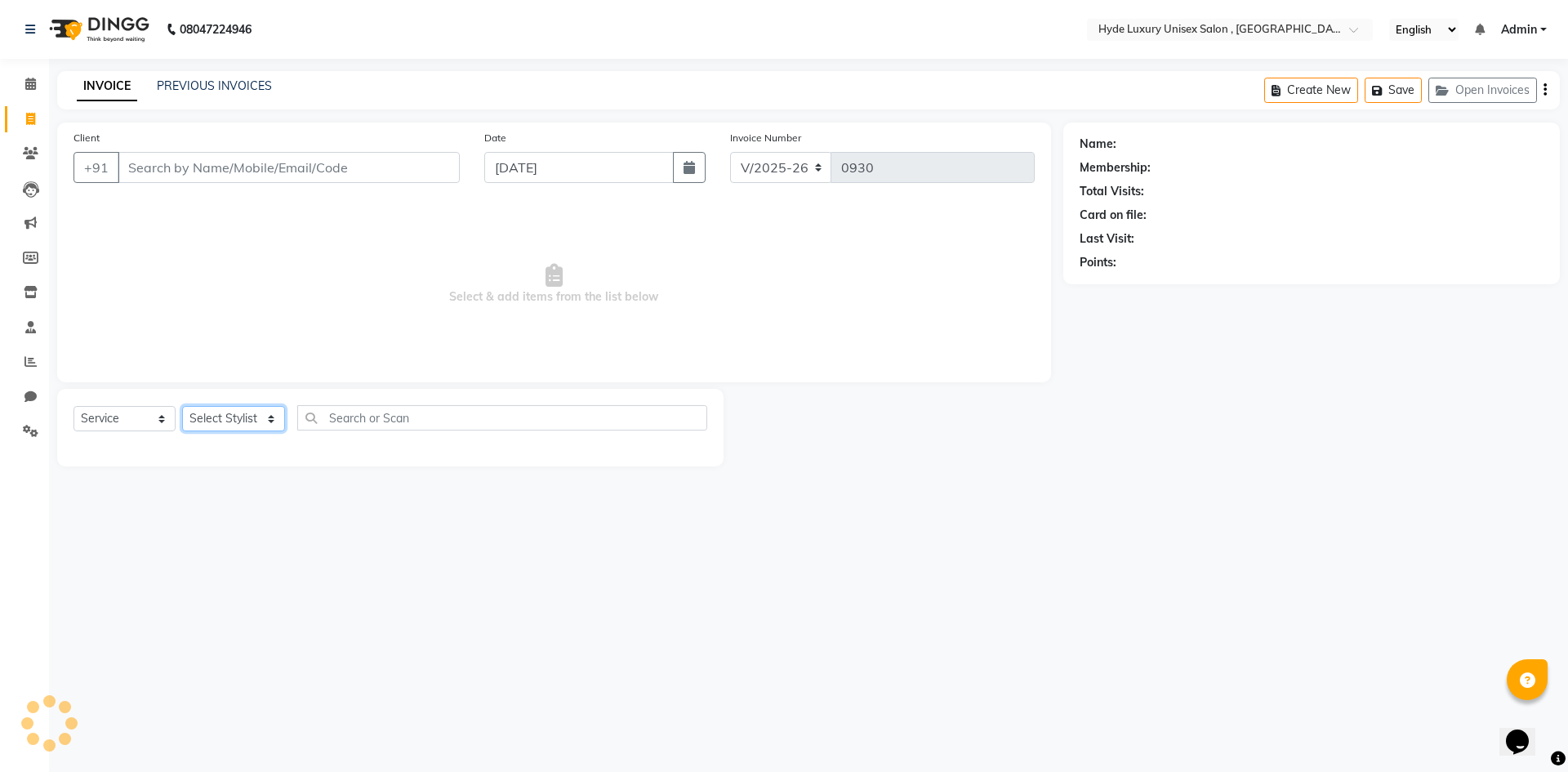
click at [237, 415] on select "Select Stylist Admin [PERSON_NAME] [PERSON_NAME] [PERSON_NAME] [PERSON_NAME] [P…" at bounding box center [233, 418] width 103 height 25
select select "79828"
click at [182, 406] on select "Select Stylist Admin [PERSON_NAME] [PERSON_NAME] [PERSON_NAME] [PERSON_NAME] [P…" at bounding box center [233, 418] width 103 height 25
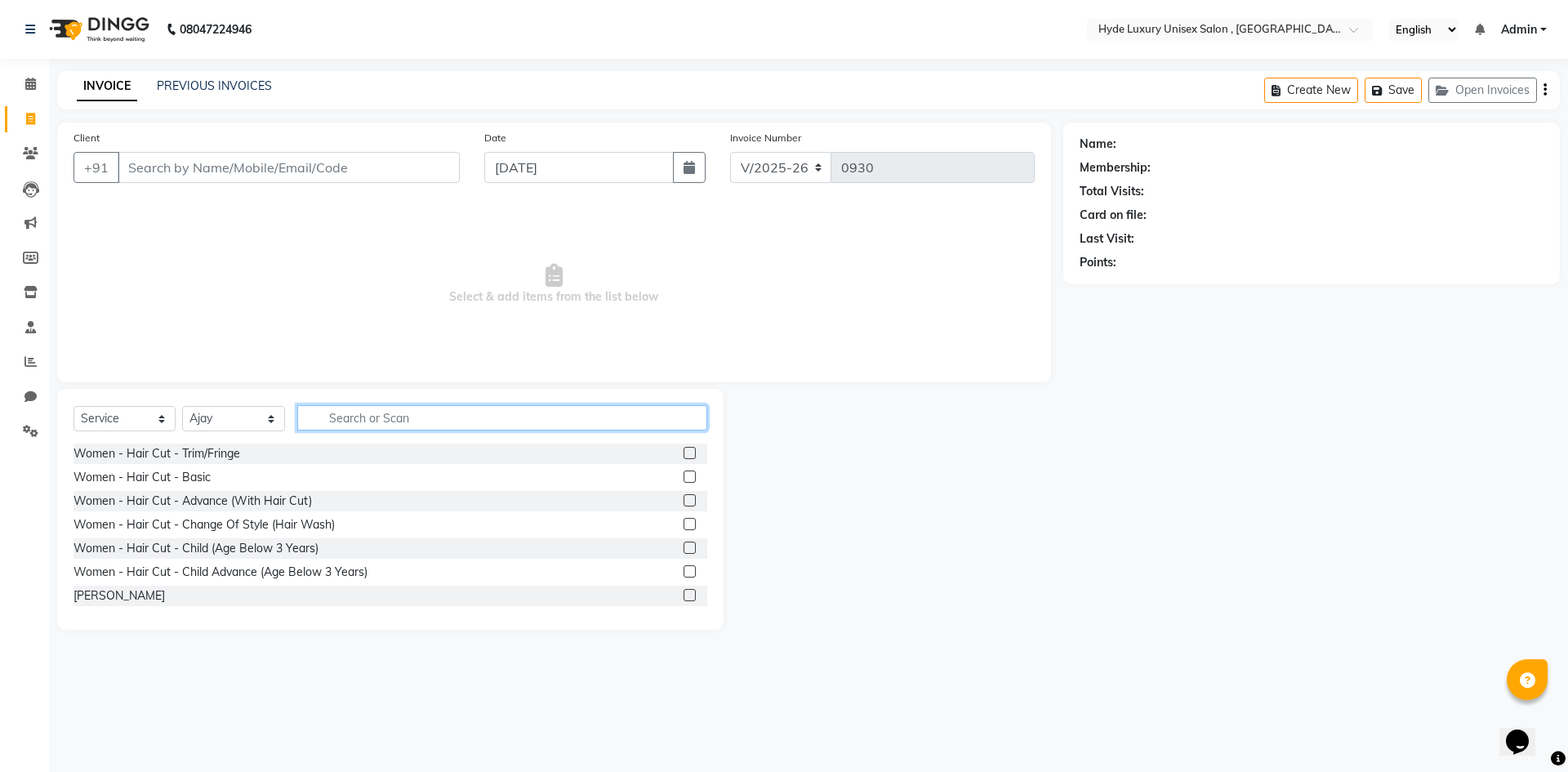
click at [379, 422] on input "text" at bounding box center [502, 417] width 410 height 25
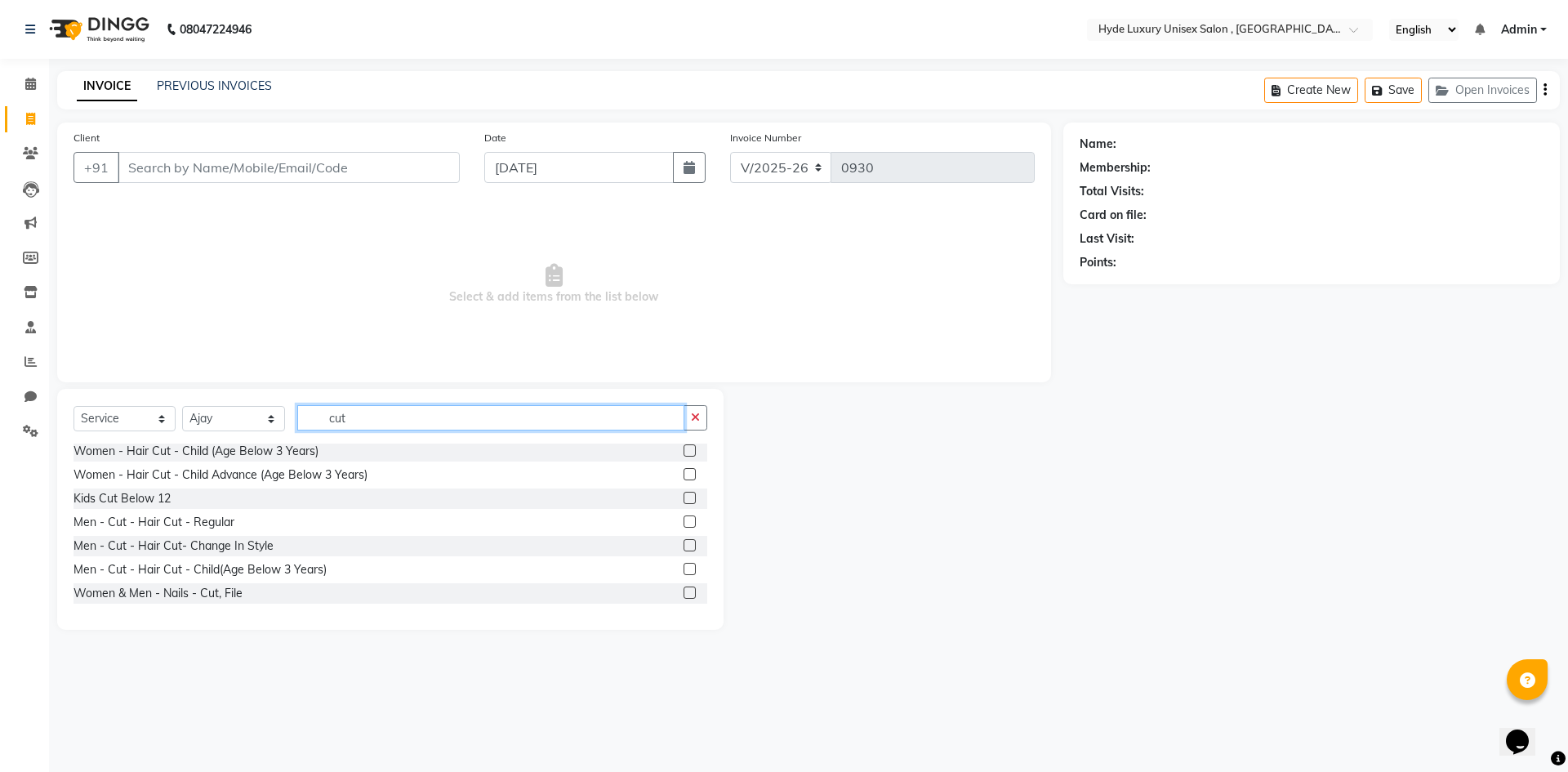
type input "cut"
click at [684, 523] on label at bounding box center [690, 522] width 12 height 12
click at [684, 523] on input "checkbox" at bounding box center [689, 522] width 10 height 10
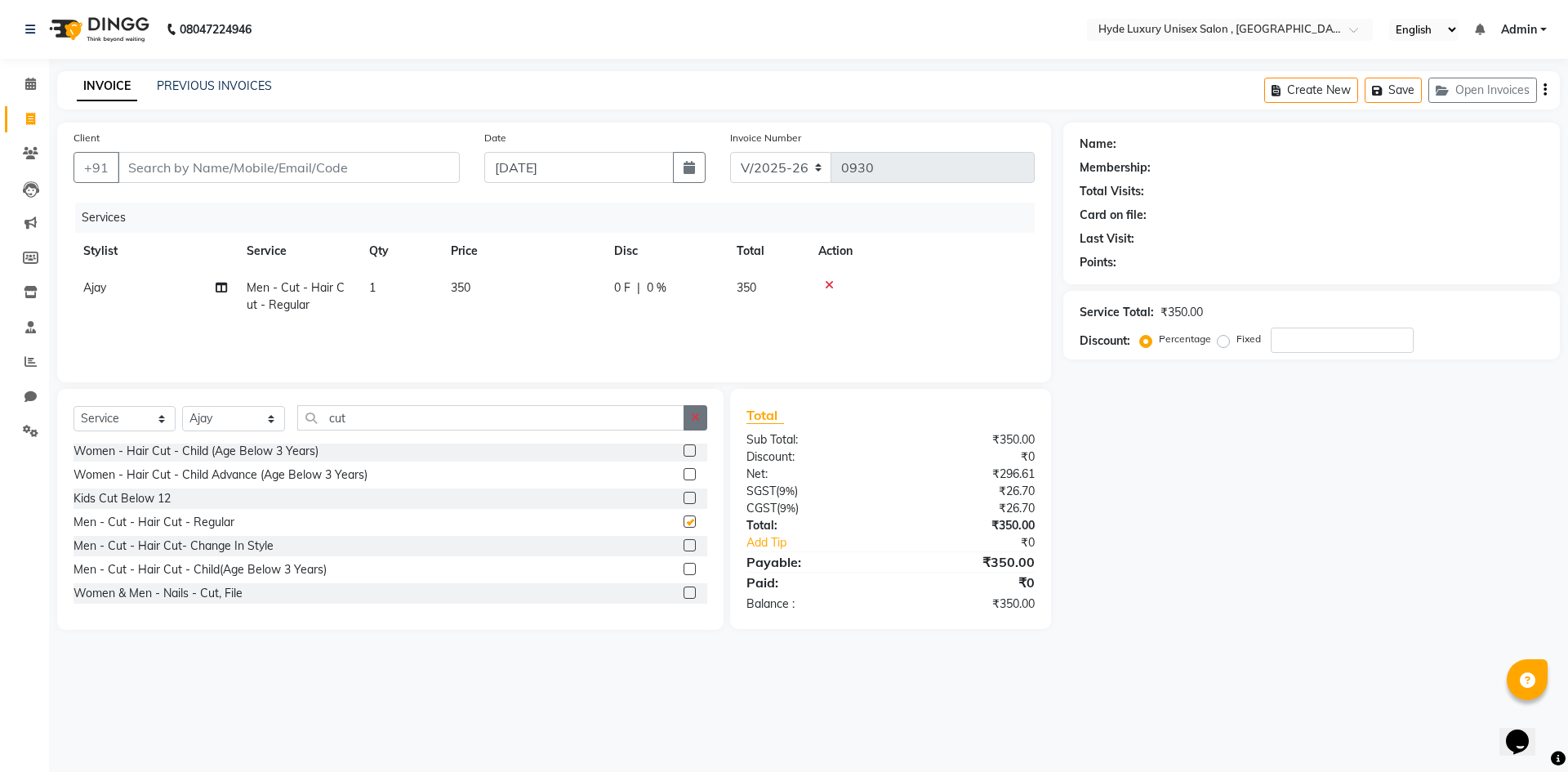
checkbox input "false"
click at [692, 414] on icon "button" at bounding box center [695, 417] width 9 height 11
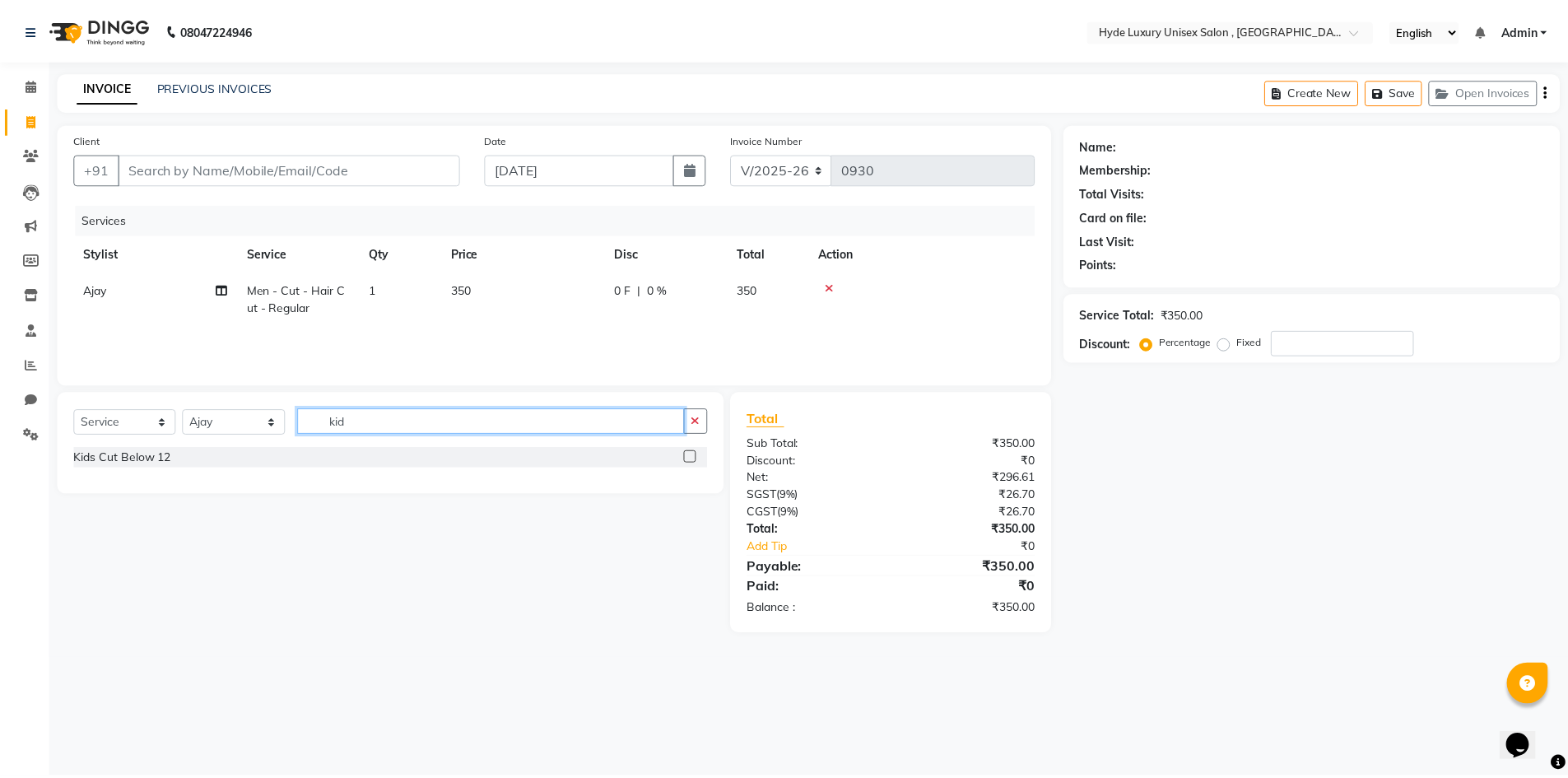
scroll to position [0, 0]
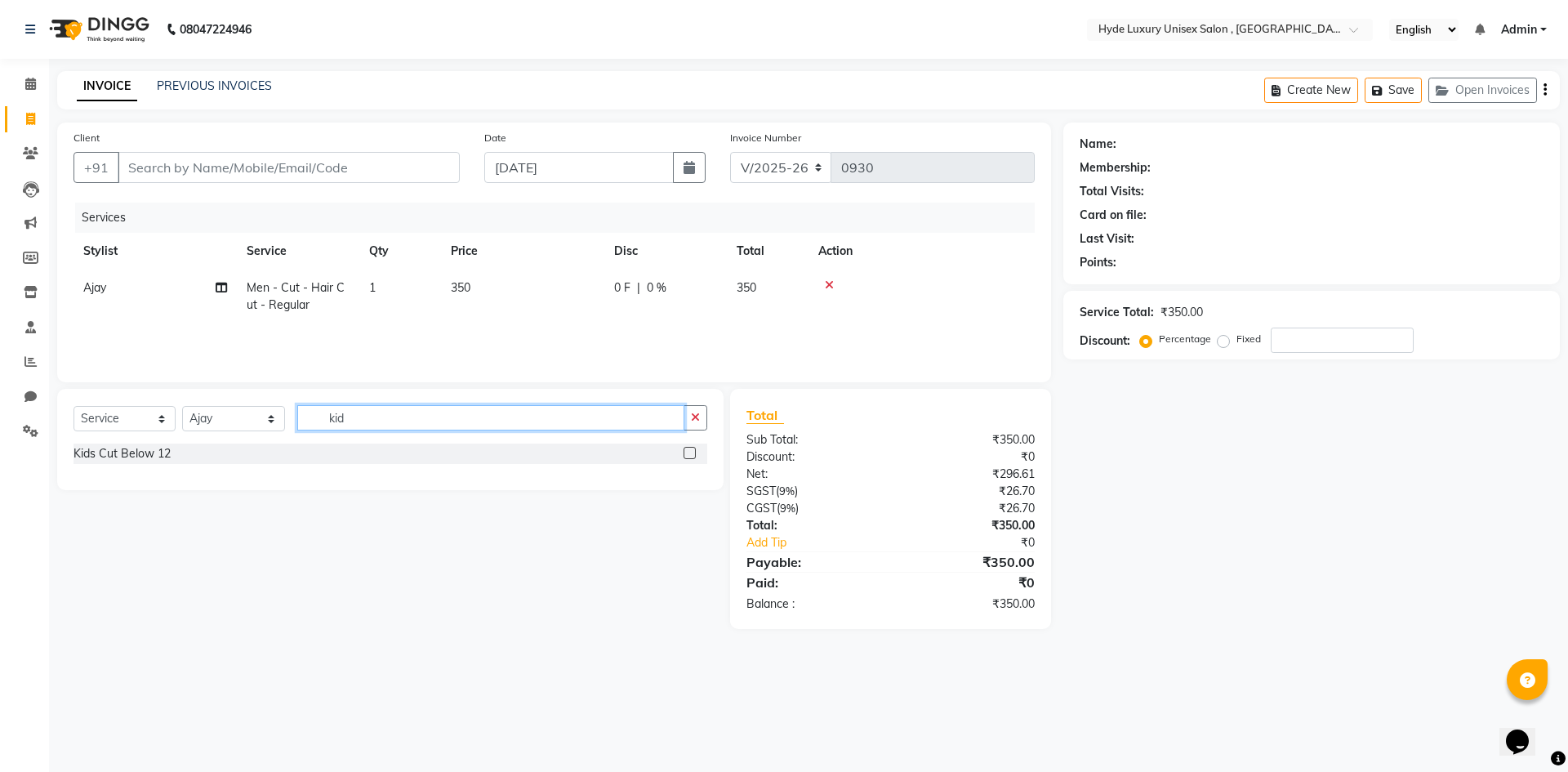
type input "kid"
click at [686, 455] on label at bounding box center [690, 452] width 12 height 12
click at [686, 455] on input "checkbox" at bounding box center [689, 453] width 10 height 10
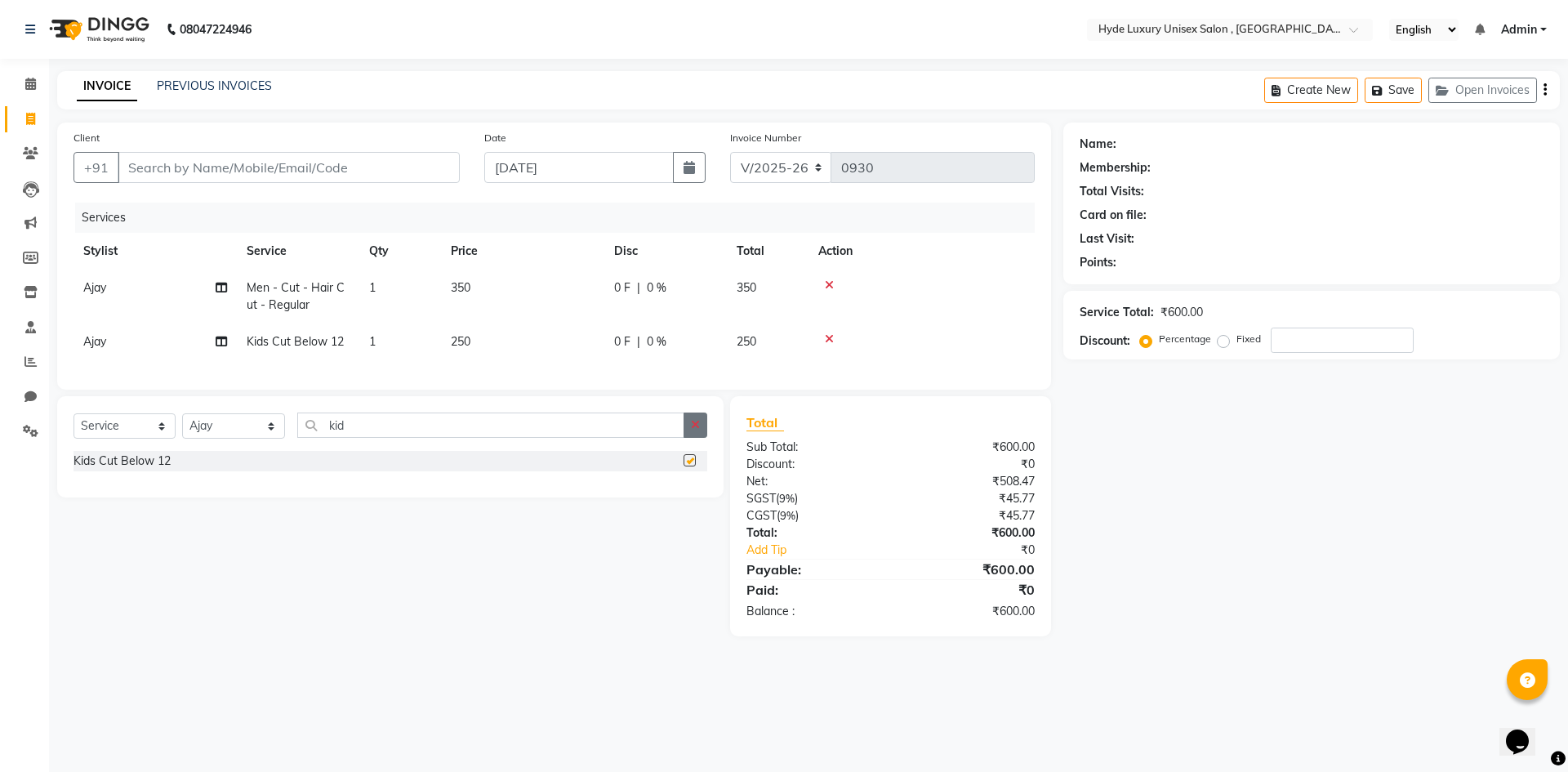
checkbox input "false"
click at [89, 332] on td "Ajay" at bounding box center [155, 342] width 163 height 37
select select "79828"
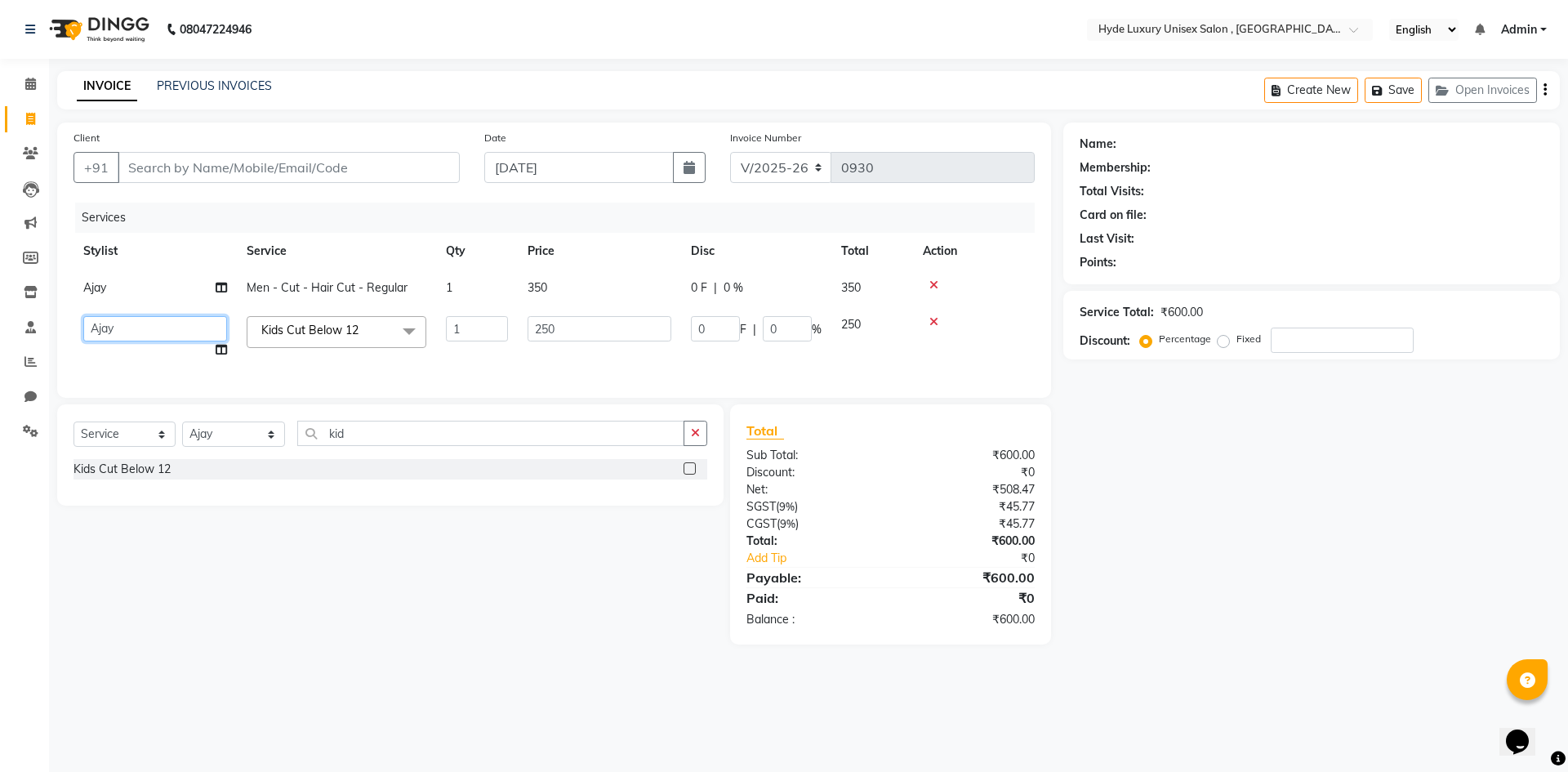
click at [89, 332] on select "Admin [PERSON_NAME] [PERSON_NAME] [PERSON_NAME] [PERSON_NAME] [PERSON_NAME] Sab…" at bounding box center [155, 328] width 143 height 25
select select "90316"
click at [210, 165] on input "Client" at bounding box center [288, 168] width 342 height 31
type input "7"
type input "0"
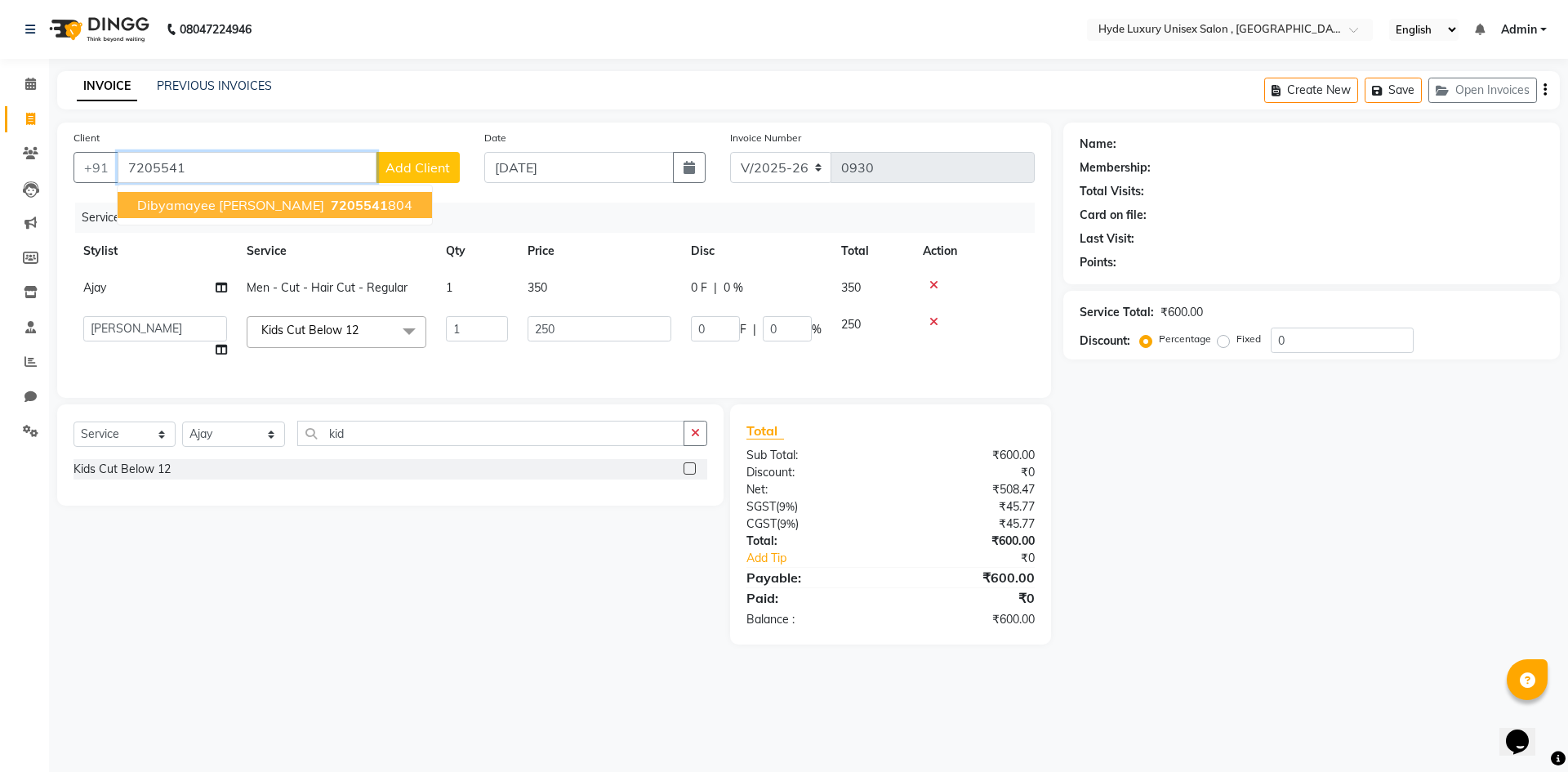
click at [331, 199] on span "7205541" at bounding box center [359, 205] width 57 height 16
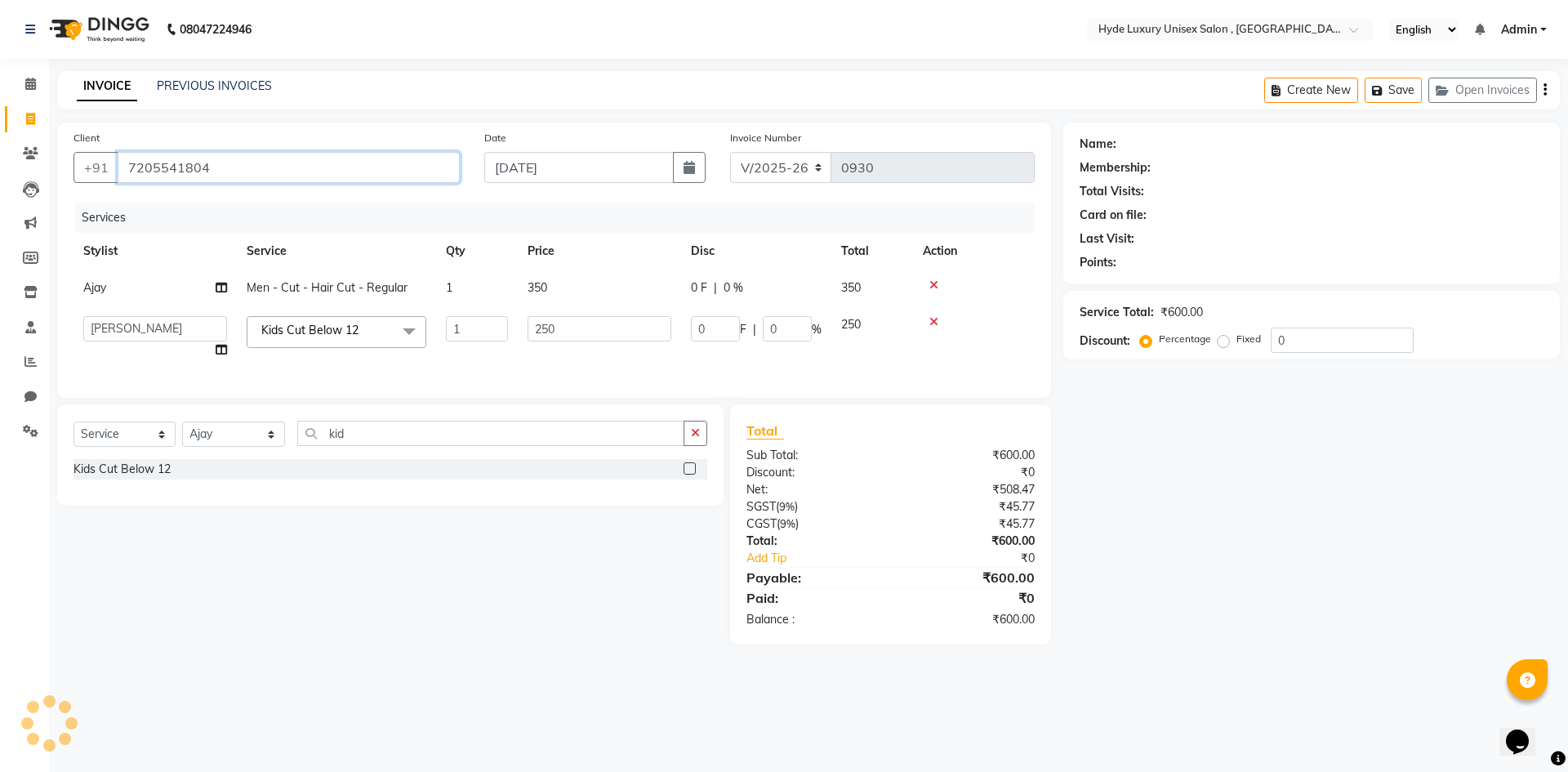
type input "7205541804"
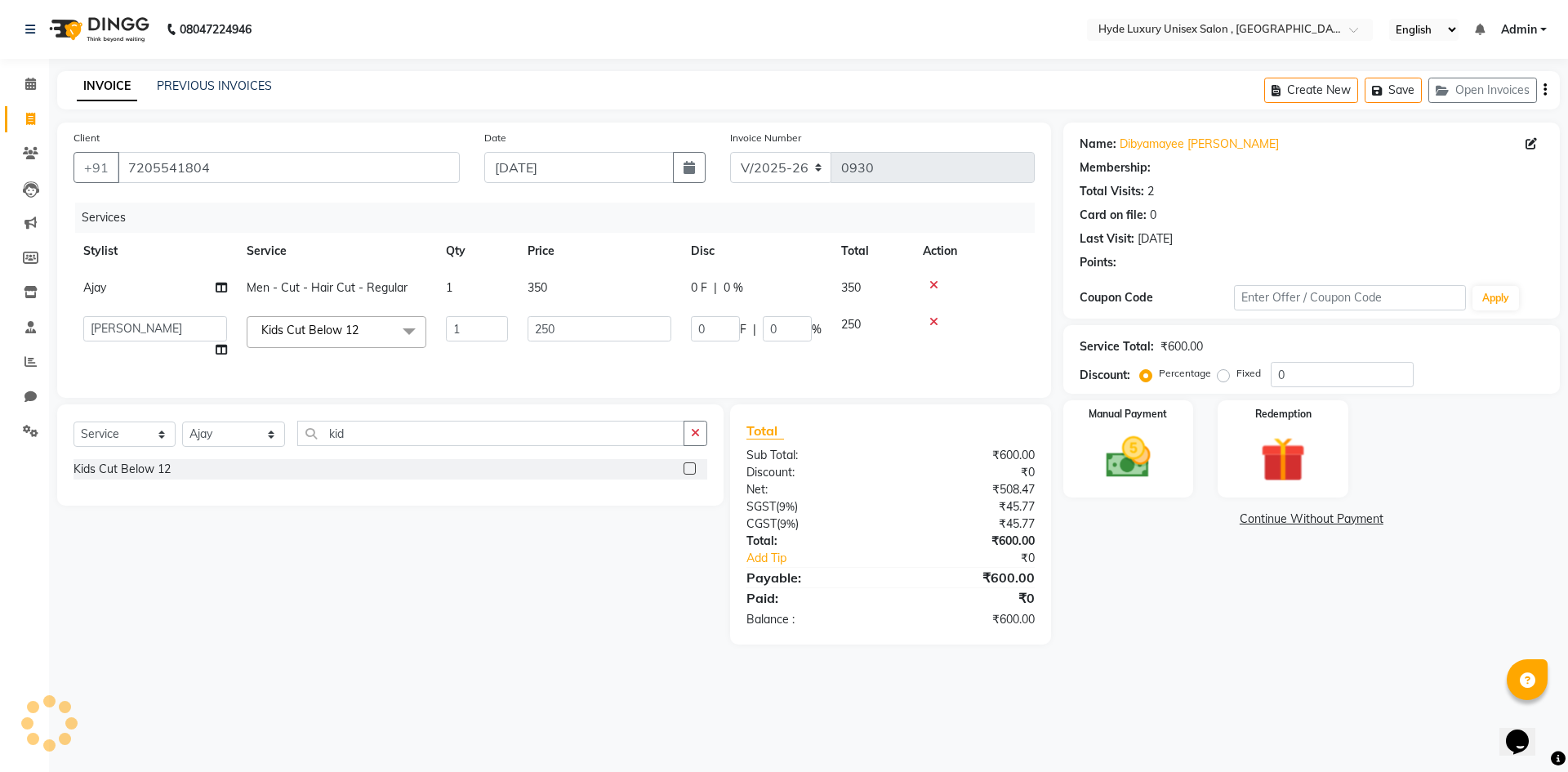
type input "50"
type input "20"
select select "1: Object"
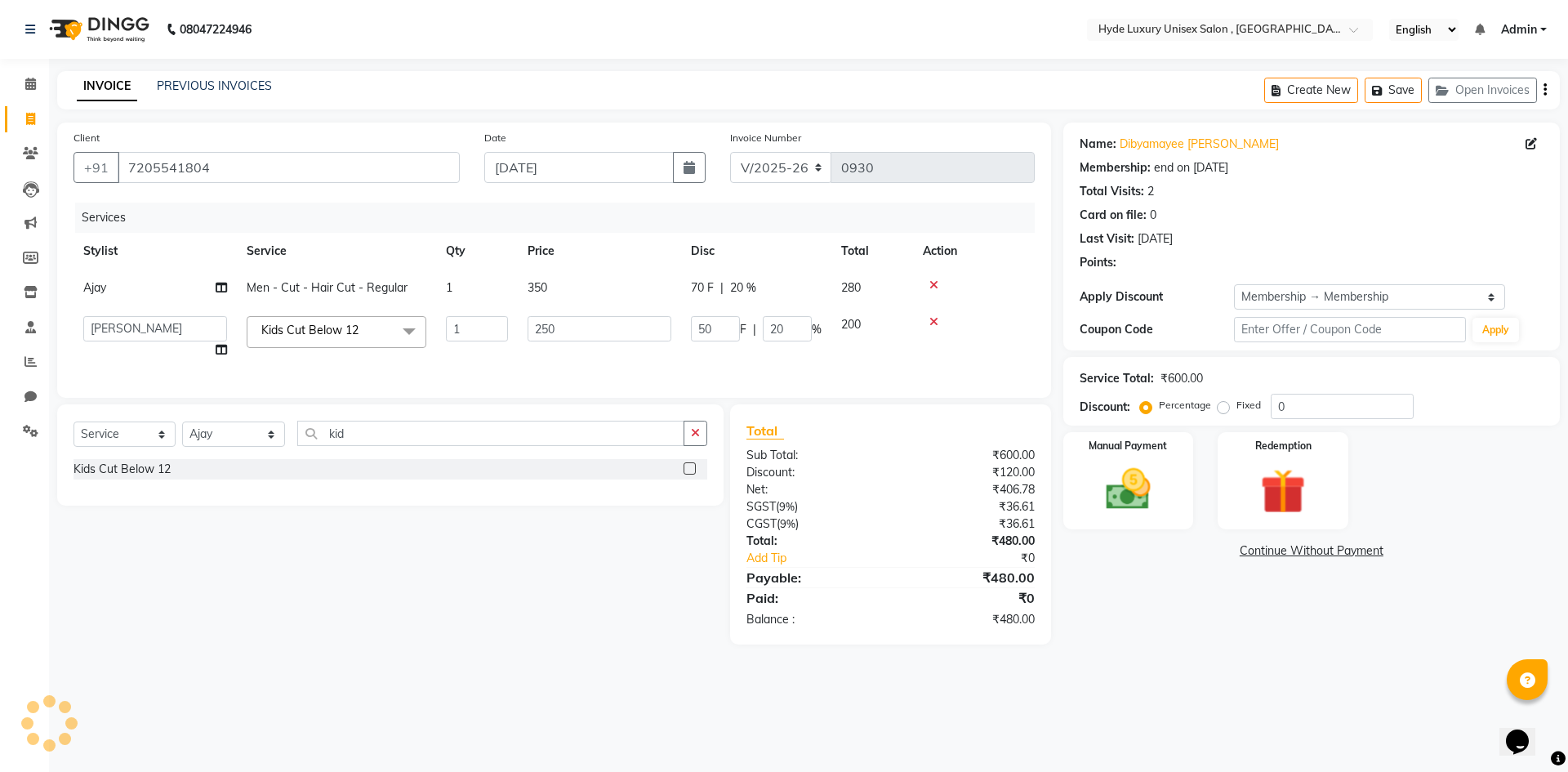
type input "20"
click at [1149, 482] on img at bounding box center [1129, 489] width 76 height 54
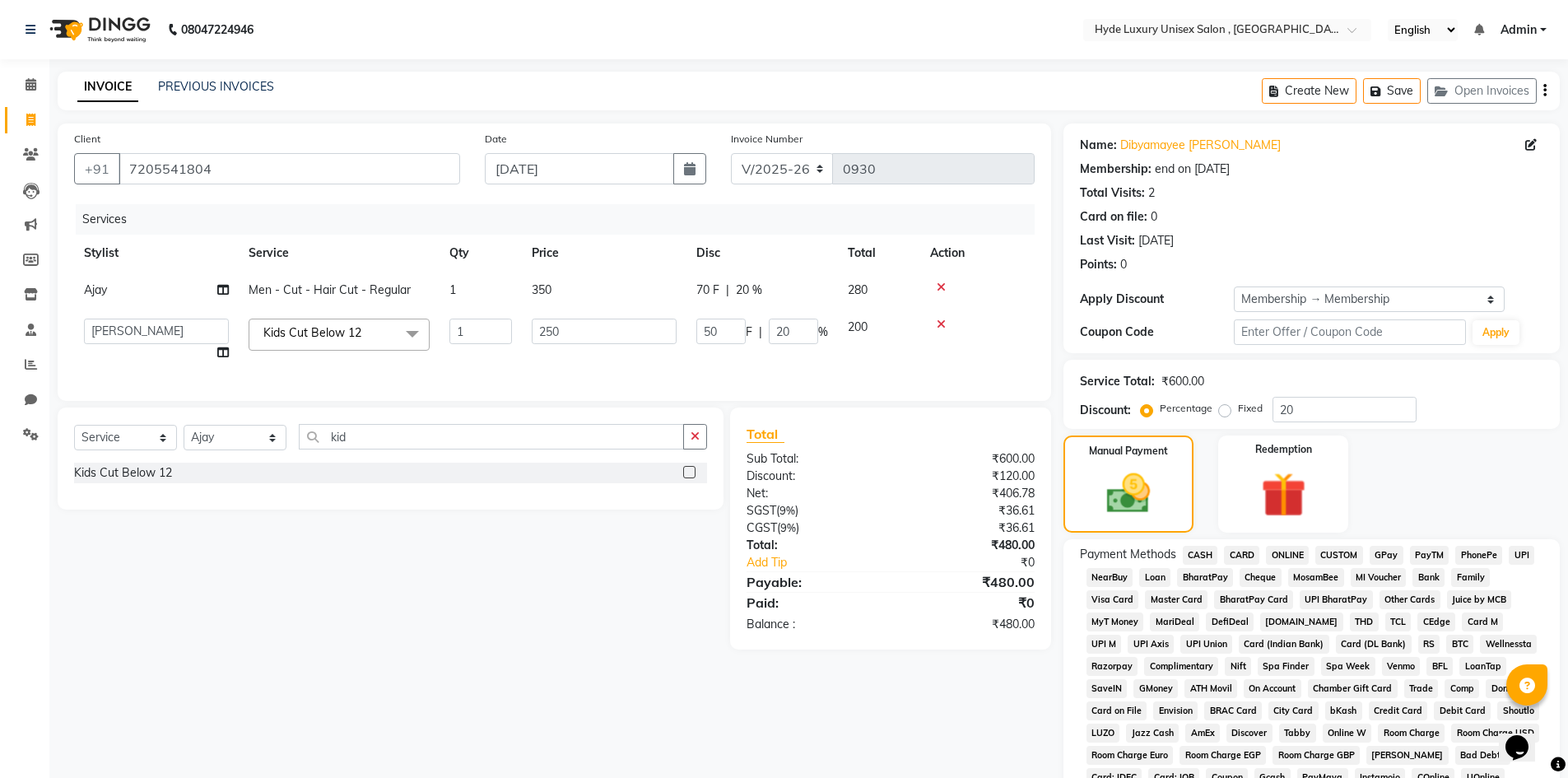
scroll to position [251, 0]
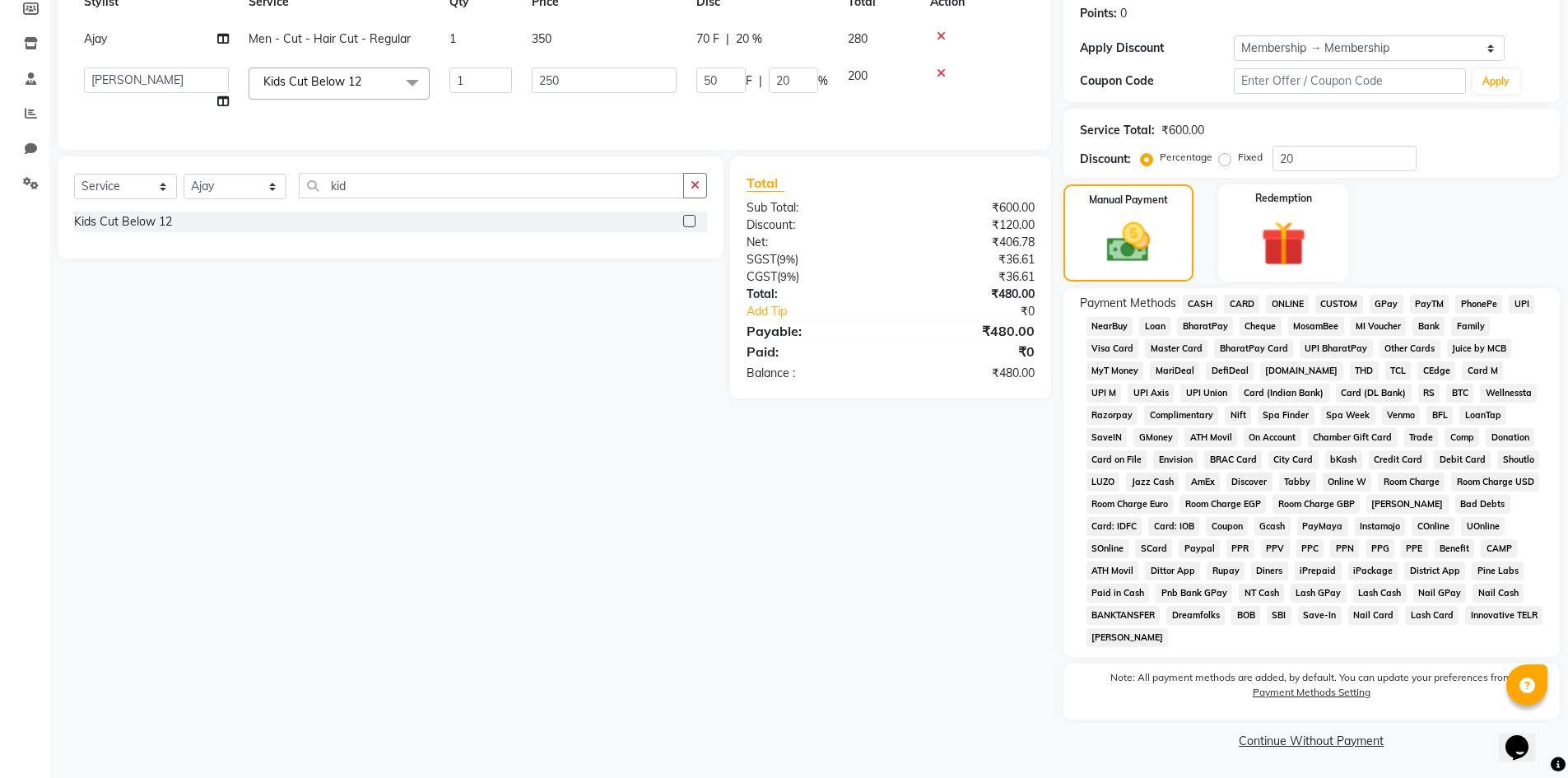
click at [1526, 304] on span "UPI" at bounding box center [1521, 305] width 25 height 19
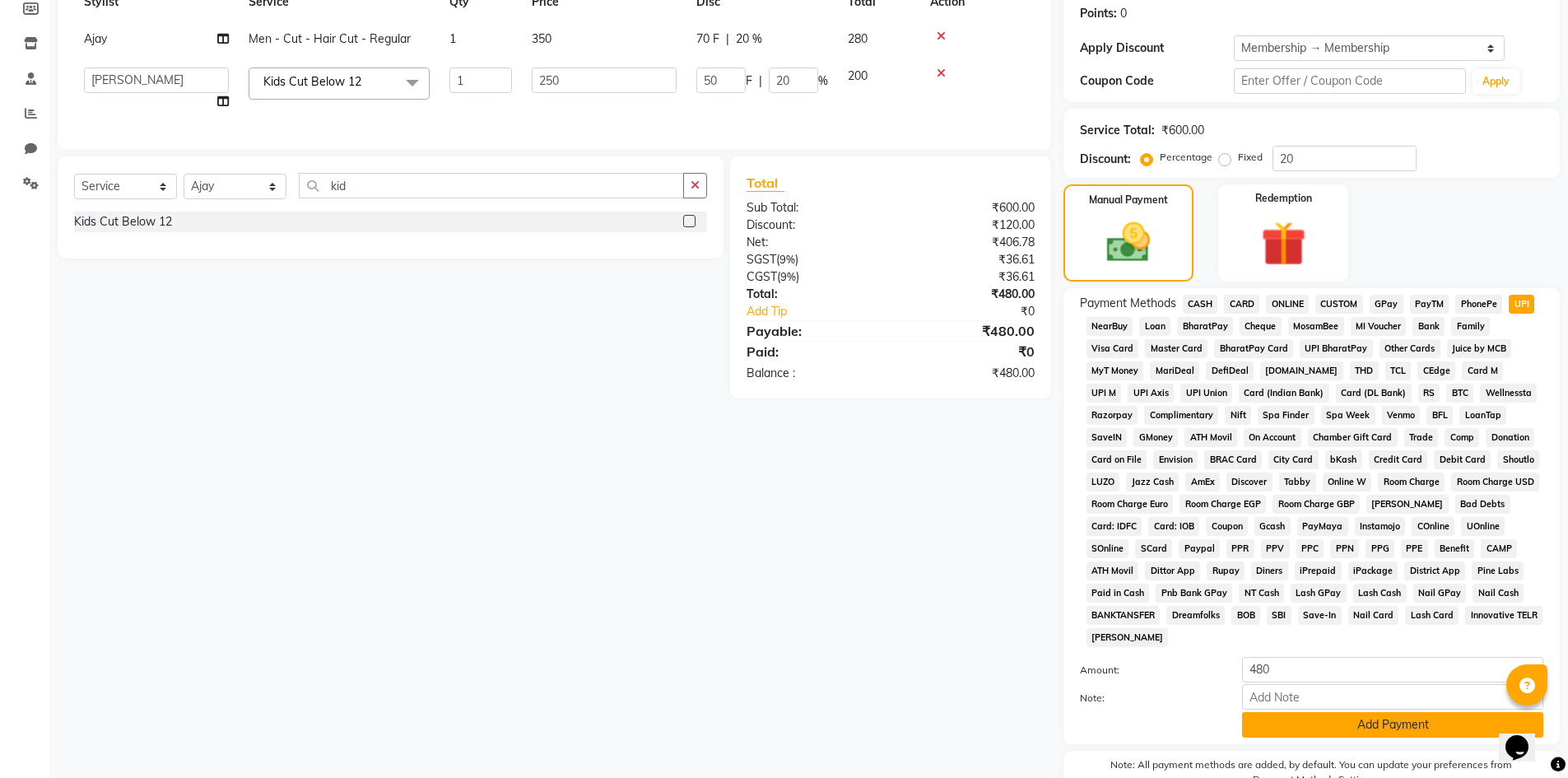
scroll to position [339, 0]
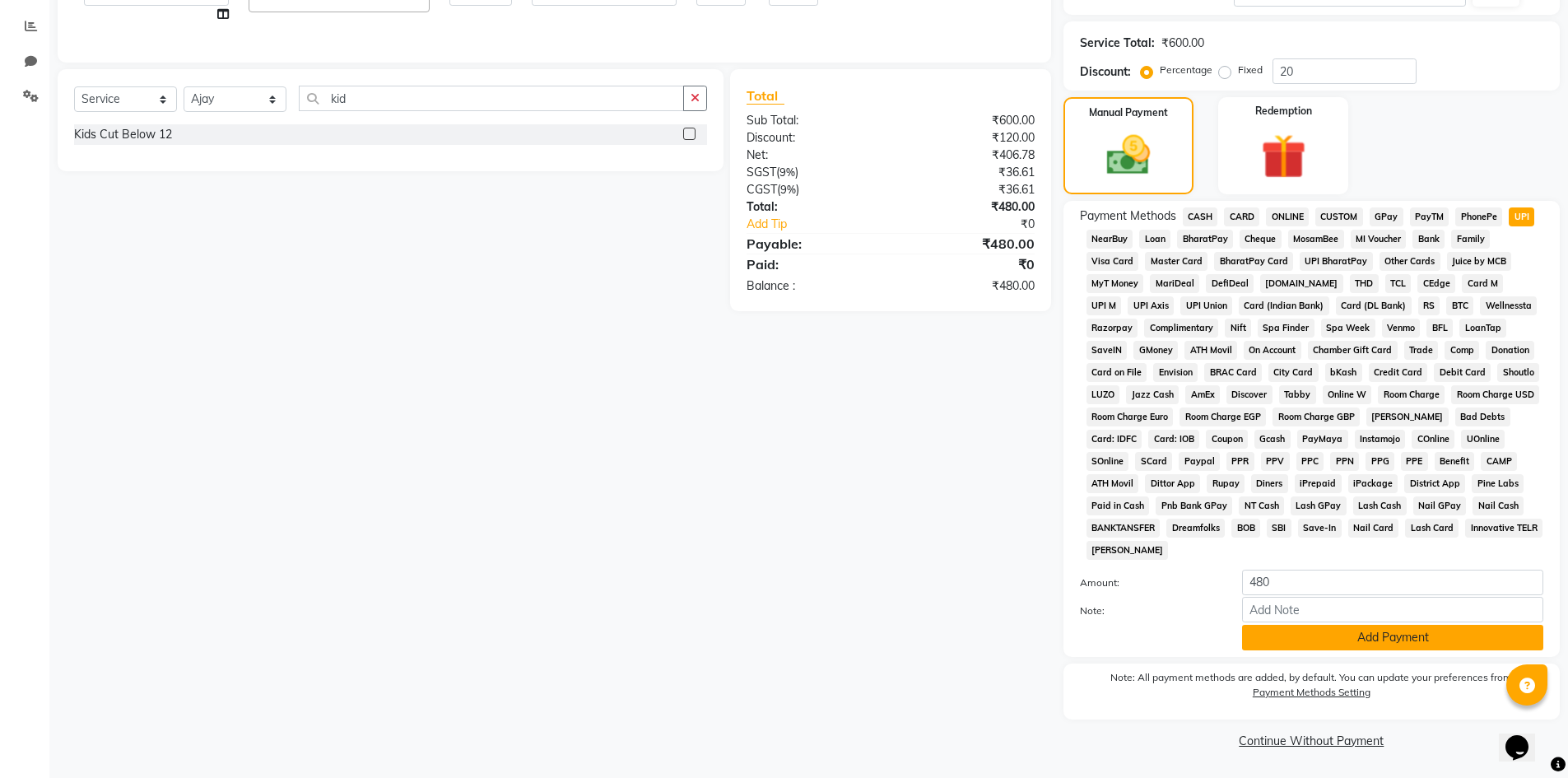
click at [1355, 634] on button "Add Payment" at bounding box center [1392, 637] width 301 height 25
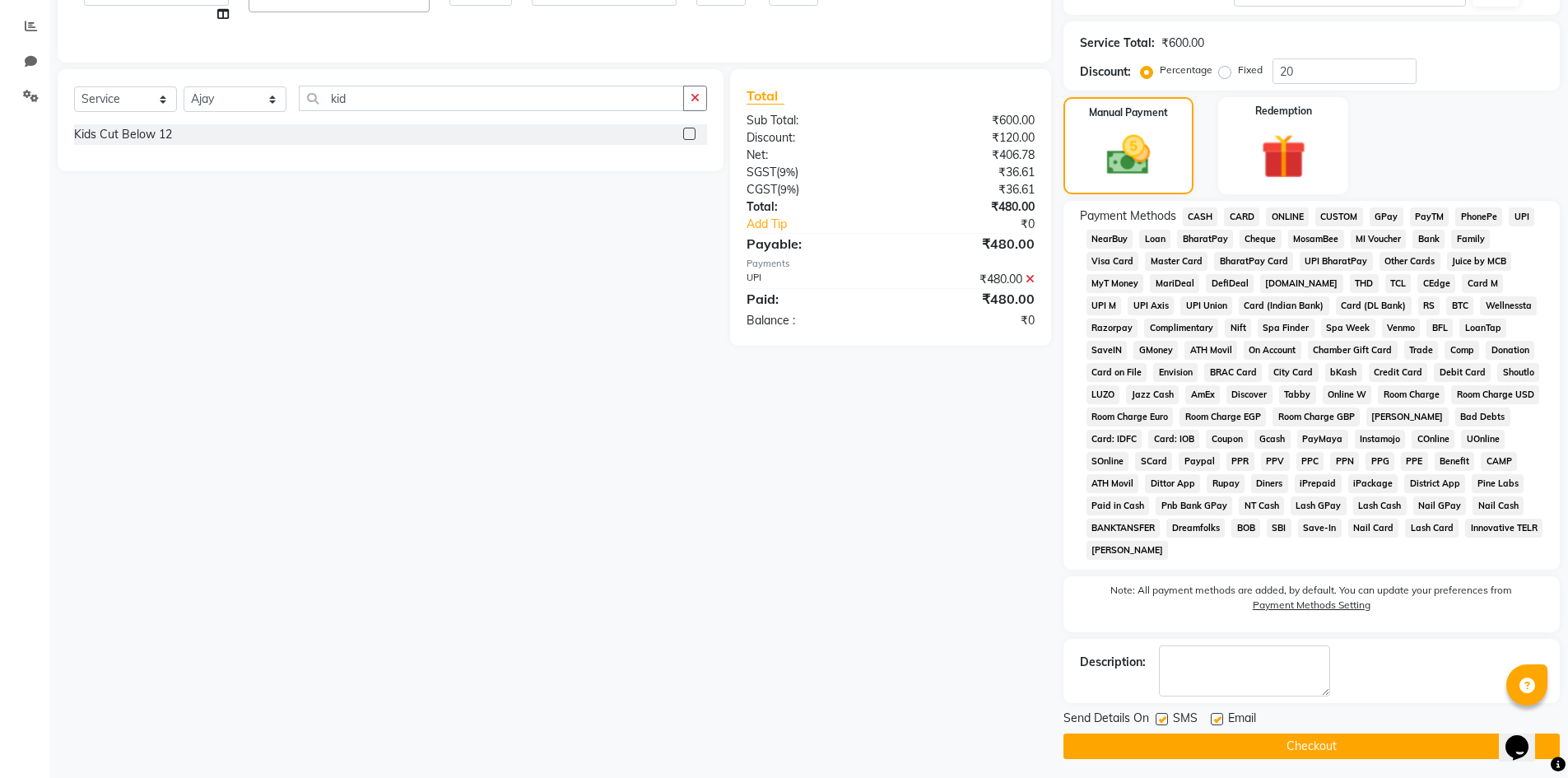
click at [1310, 747] on button "Checkout" at bounding box center [1311, 746] width 496 height 25
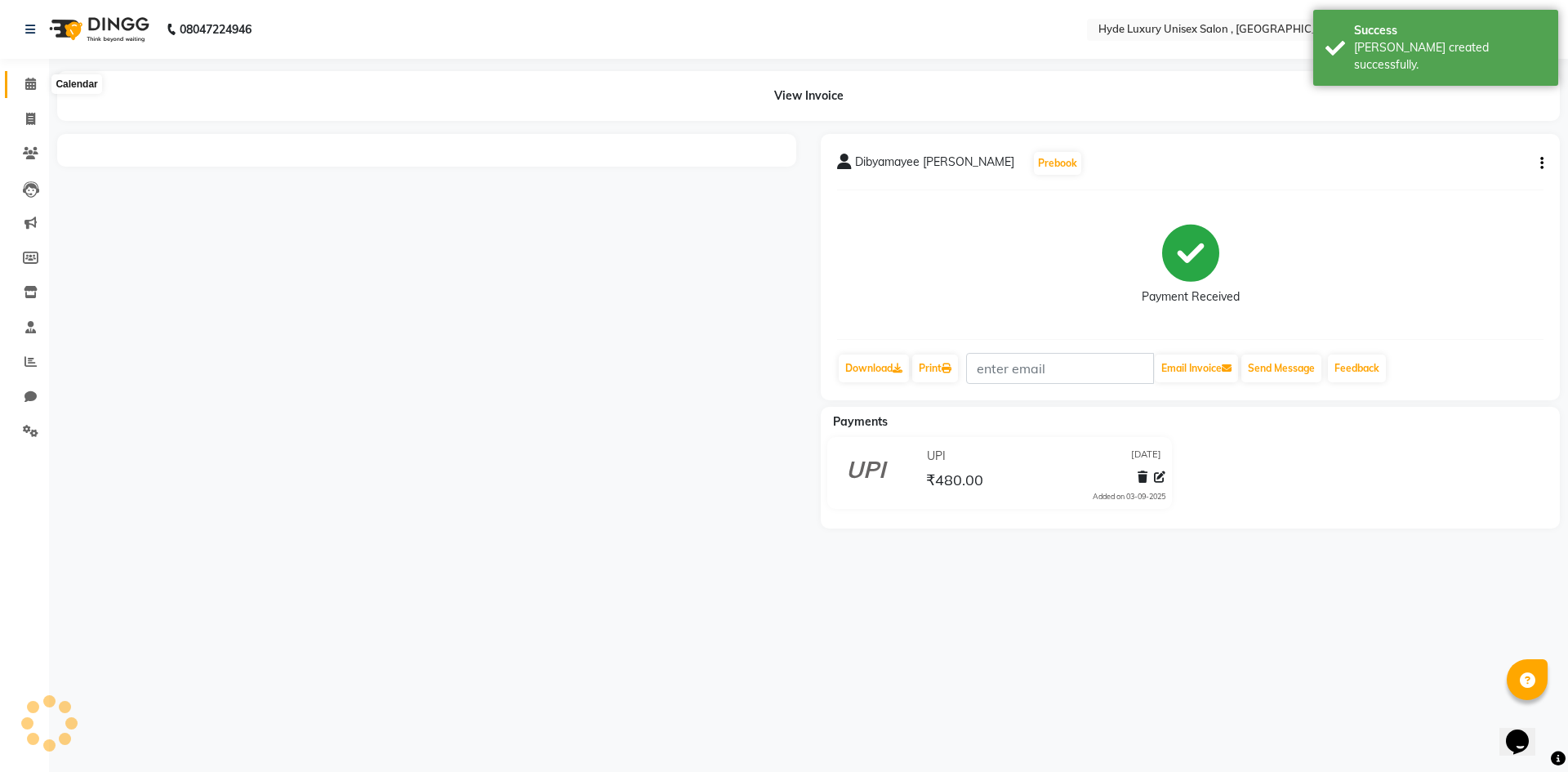
click at [32, 85] on icon at bounding box center [30, 84] width 10 height 12
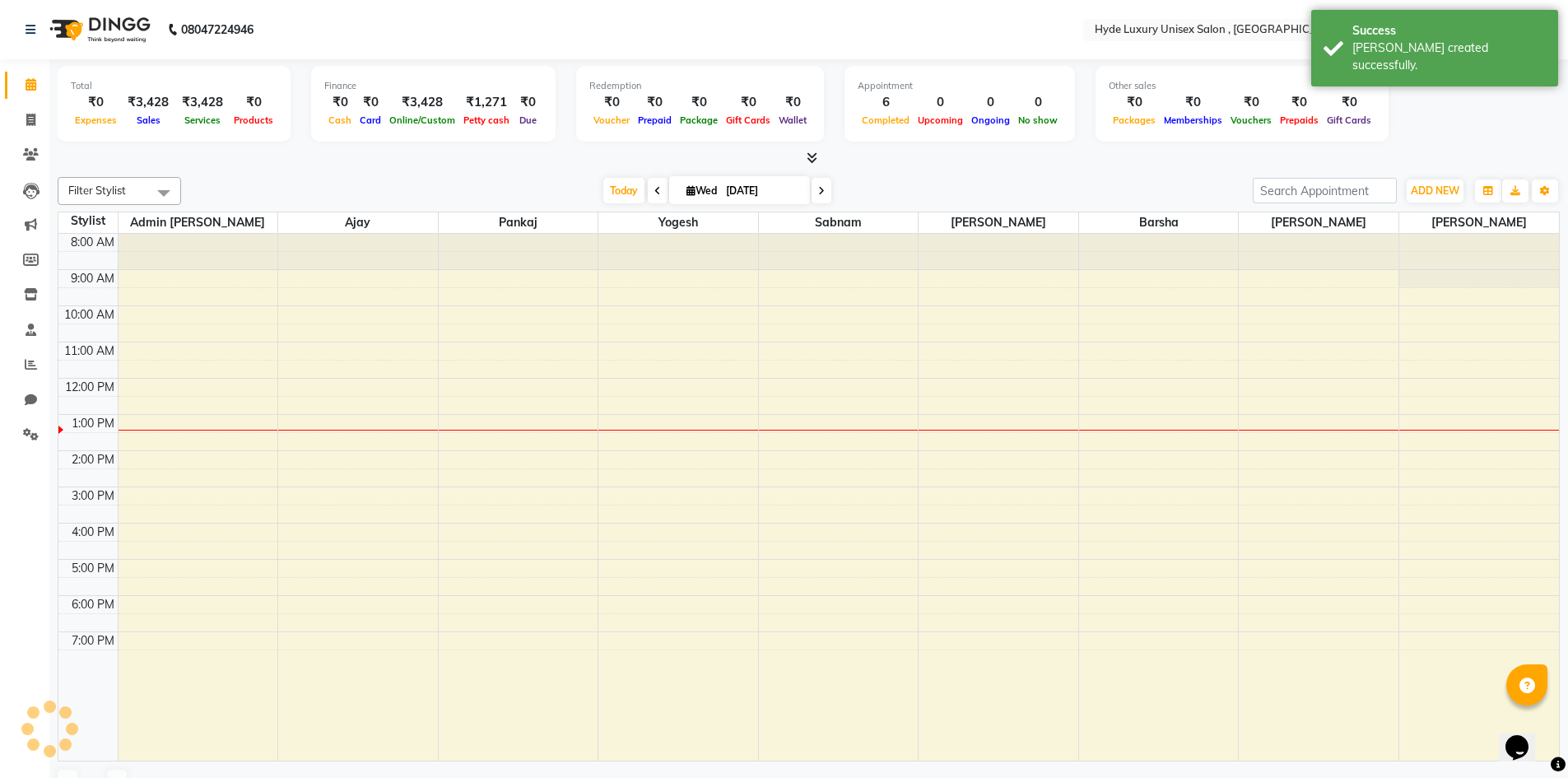
click at [253, 156] on div at bounding box center [808, 158] width 1502 height 17
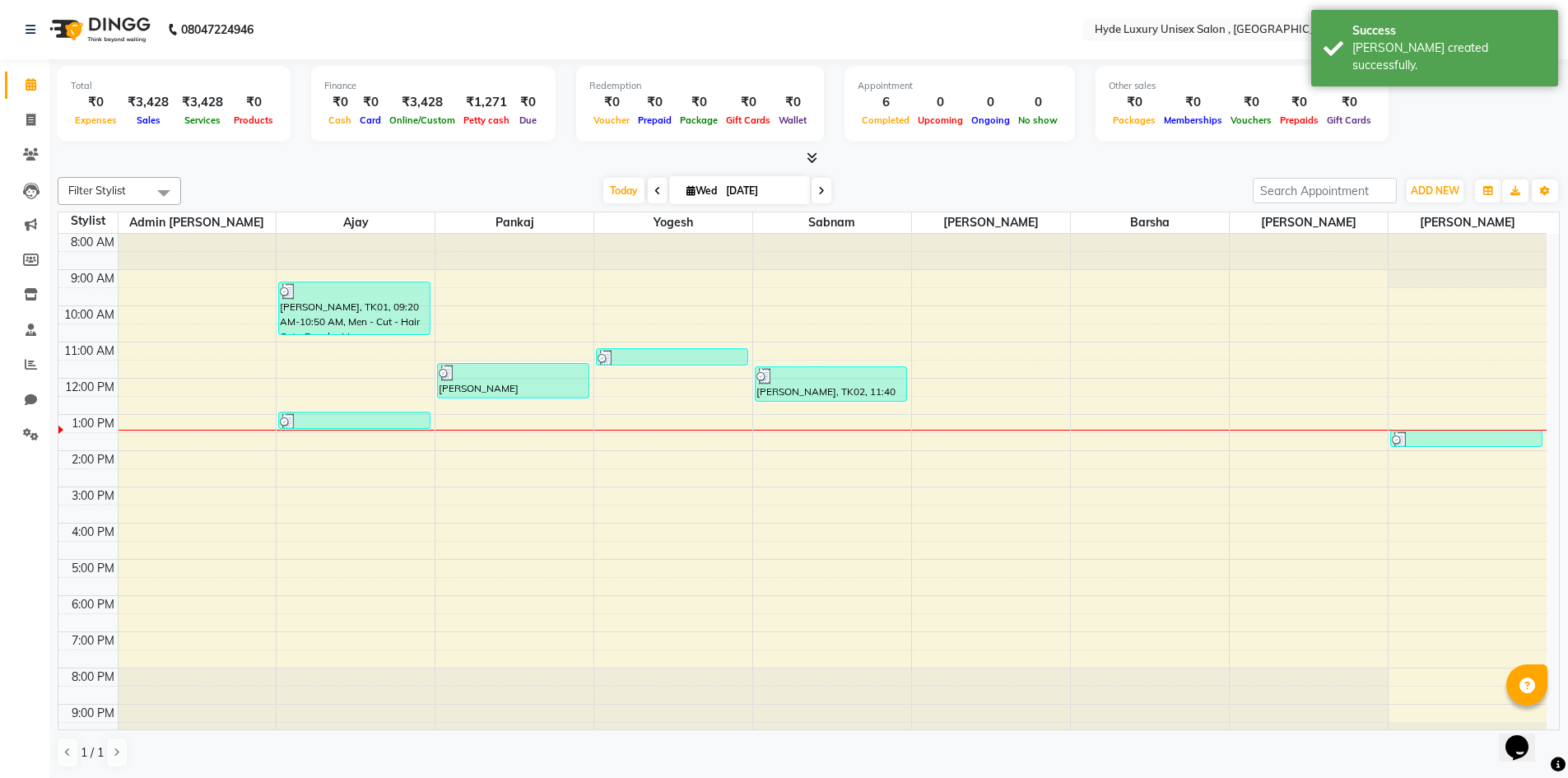
click at [334, 174] on div "Filter Stylist Select All Admin [PERSON_NAME] [PERSON_NAME] [PERSON_NAME] [PERS…" at bounding box center [808, 473] width 1502 height 604
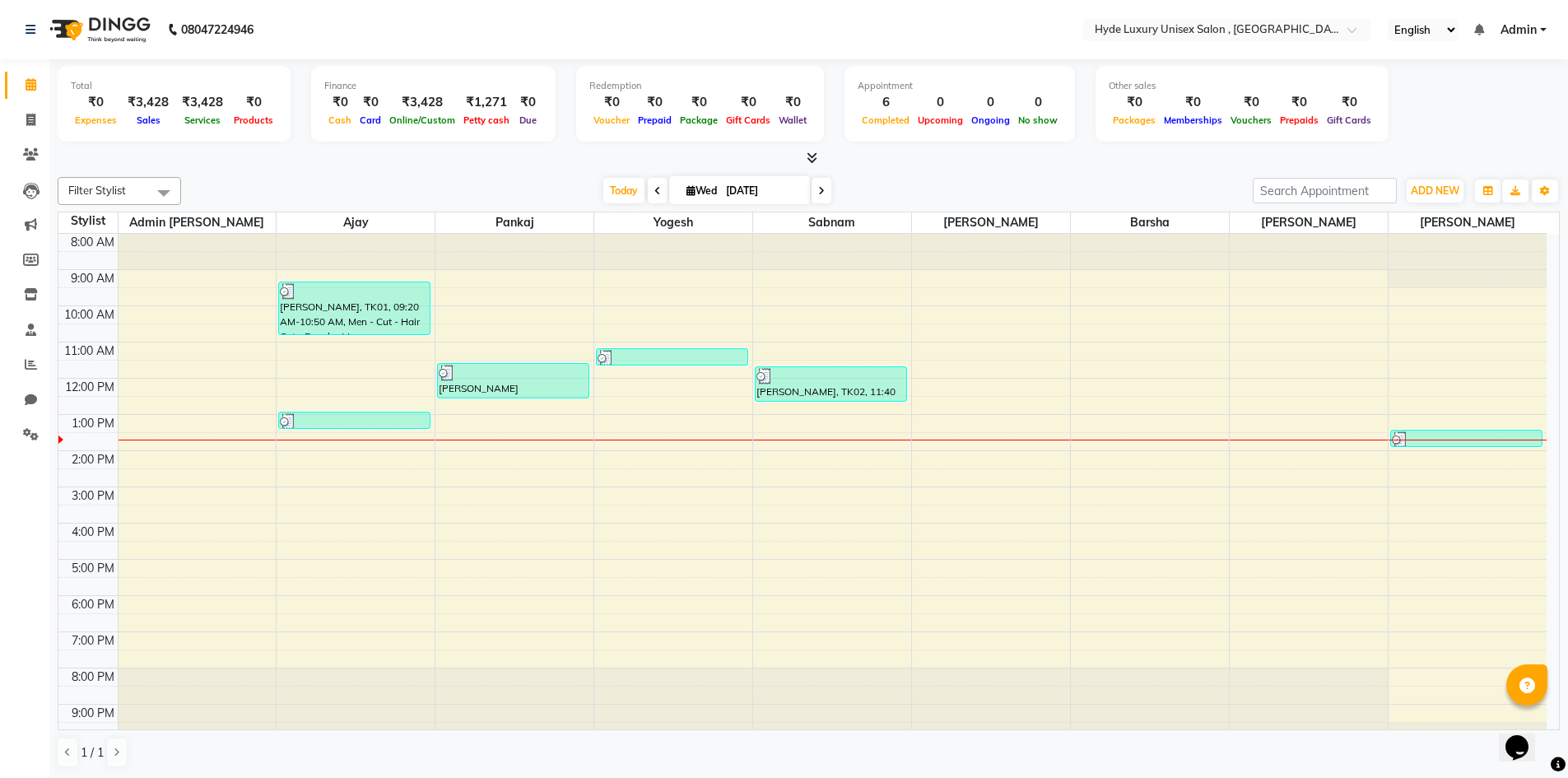
click at [319, 28] on nav "08047224946 Select Location × Hyde Luxury Unisex Salon , Rudrapur, English ENGL…" at bounding box center [784, 30] width 1568 height 59
click at [365, 23] on nav "08047224946 Select Location × Hyde Luxury Unisex Salon , Rudrapur, English ENGL…" at bounding box center [784, 30] width 1568 height 59
click at [323, 36] on nav "08047224946 Select Location × Hyde Luxury Unisex Salon , Rudrapur, English ENGL…" at bounding box center [784, 30] width 1568 height 59
click at [357, 35] on nav "08047224946 Select Location × Hyde Luxury Unisex Salon , Rudrapur, English ENGL…" at bounding box center [784, 30] width 1568 height 59
click at [366, 34] on nav "08047224946 Select Location × Hyde Luxury Unisex Salon , Rudrapur, English ENGL…" at bounding box center [784, 30] width 1568 height 59
